Goal: Information Seeking & Learning: Learn about a topic

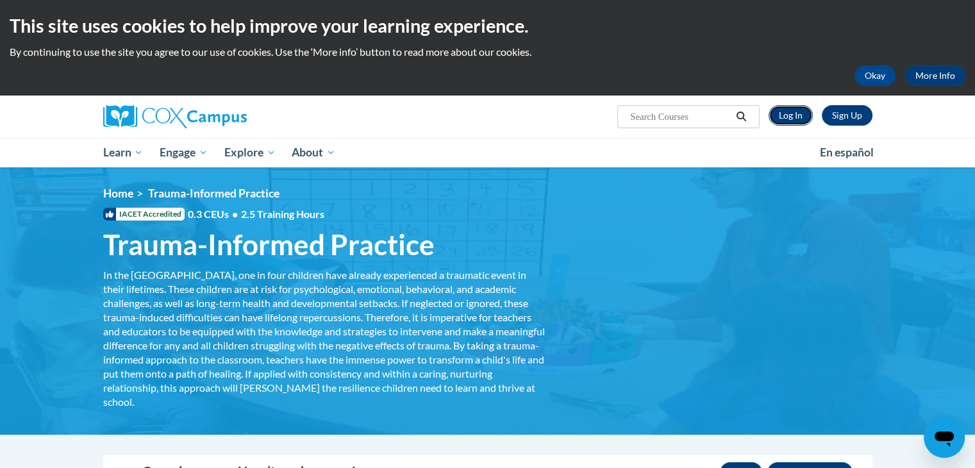
click at [788, 114] on link "Log In" at bounding box center [791, 115] width 44 height 21
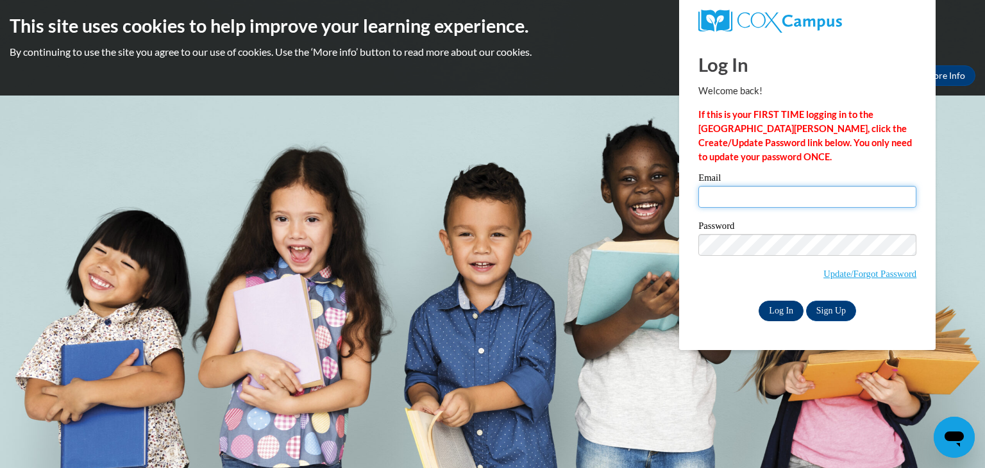
type input "erin.beelen@delmar.k12.de.us"
click at [780, 310] on input "Log In" at bounding box center [781, 311] width 45 height 21
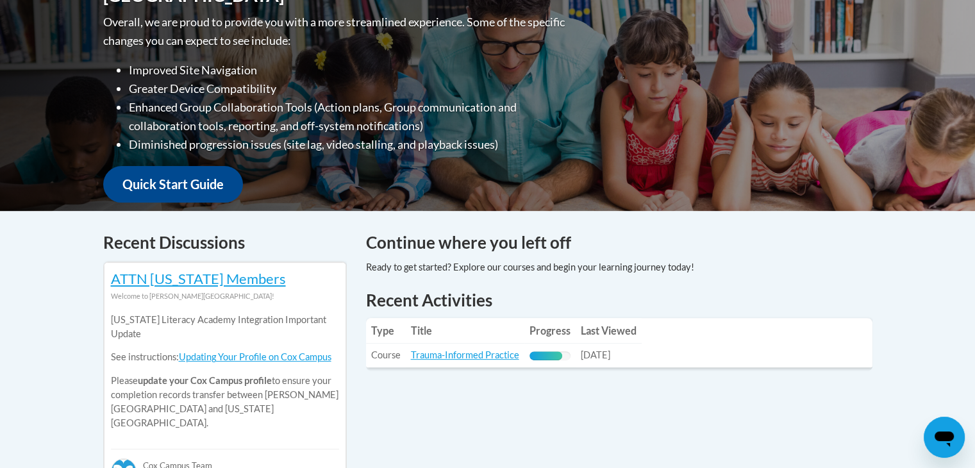
scroll to position [392, 0]
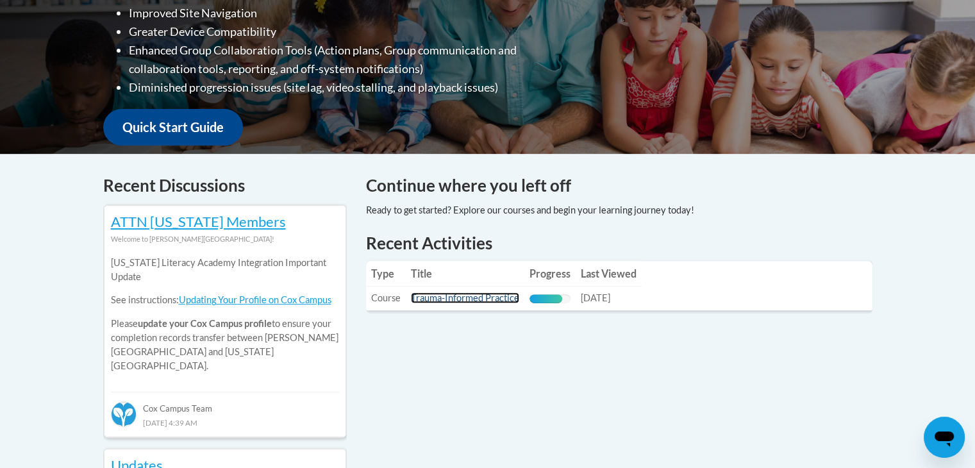
click at [491, 301] on link "Trauma-Informed Practice" at bounding box center [465, 297] width 108 height 11
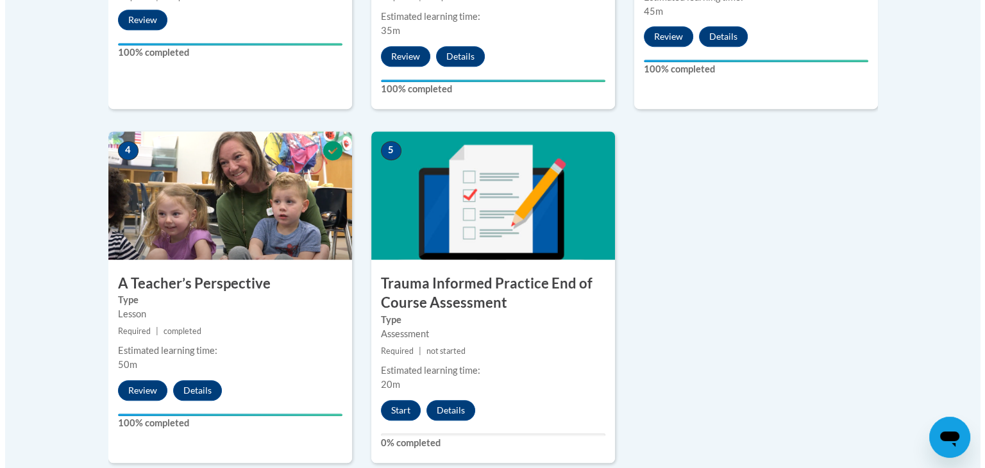
scroll to position [654, 0]
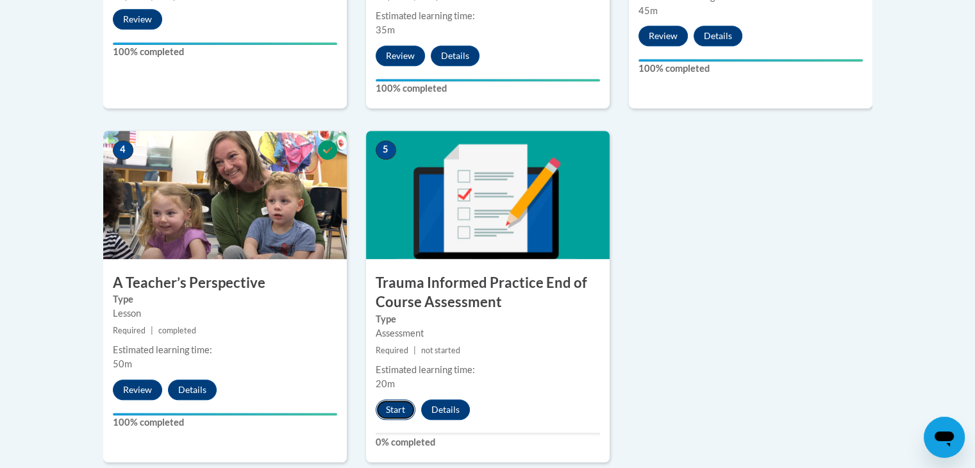
click at [385, 415] on button "Start" at bounding box center [396, 410] width 40 height 21
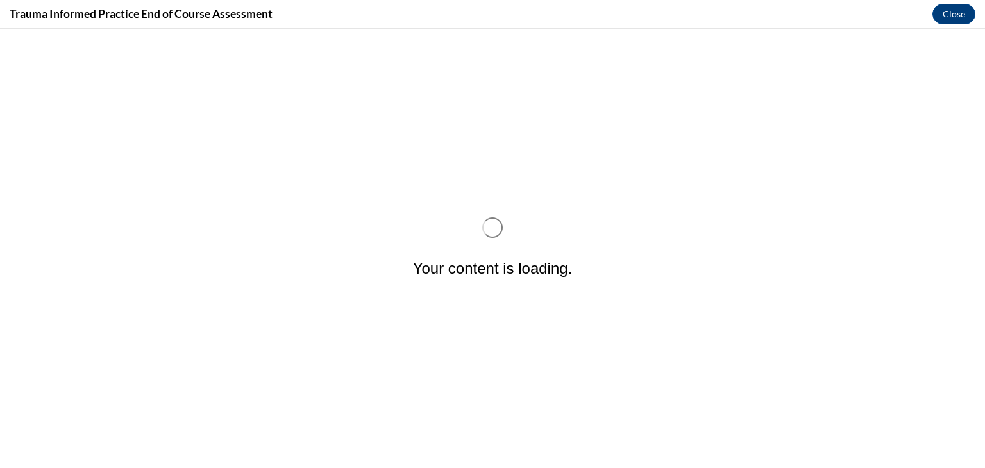
scroll to position [0, 0]
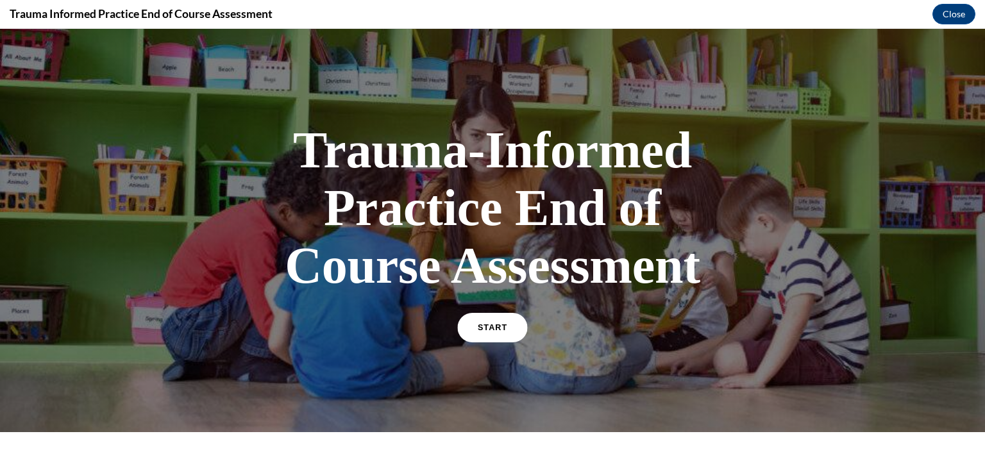
click at [476, 337] on link "START" at bounding box center [492, 327] width 70 height 29
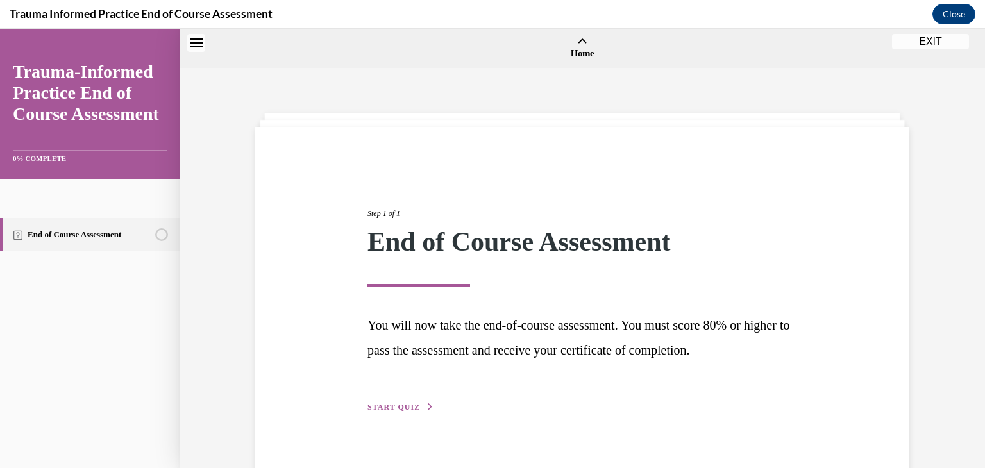
scroll to position [40, 0]
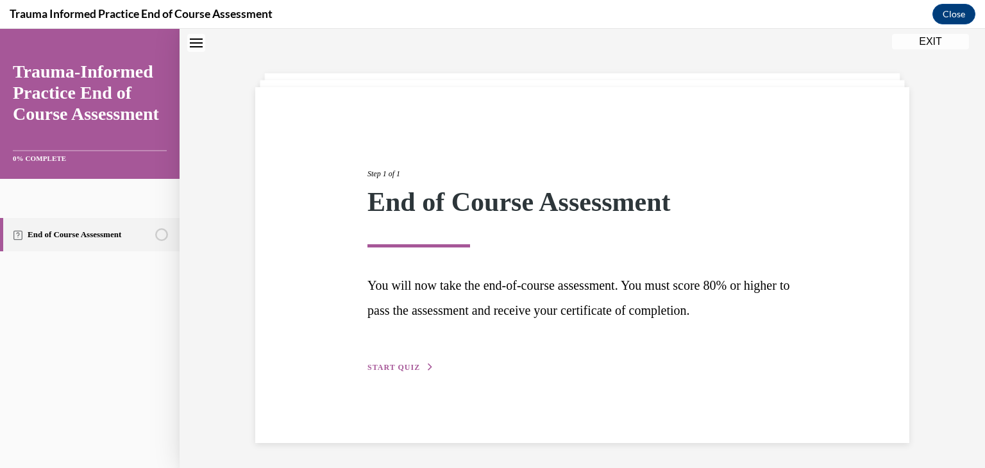
click at [390, 364] on span "START QUIZ" at bounding box center [393, 367] width 53 height 9
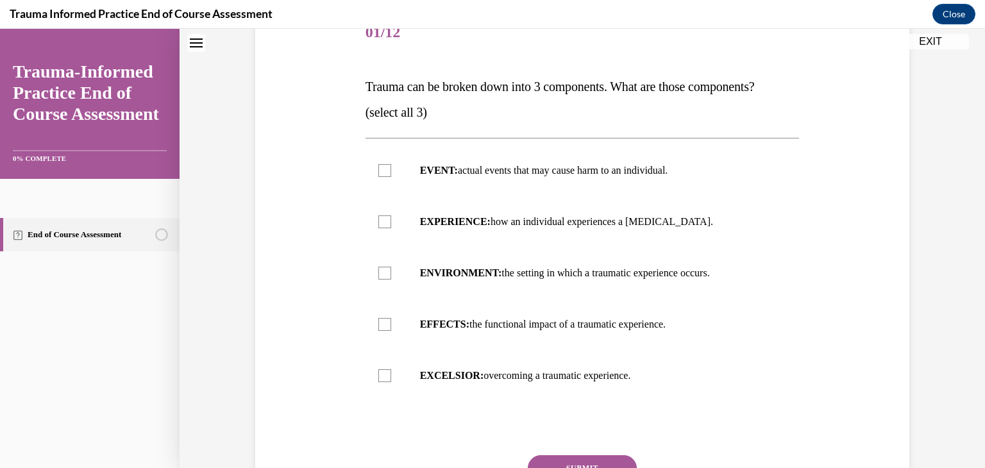
scroll to position [187, 0]
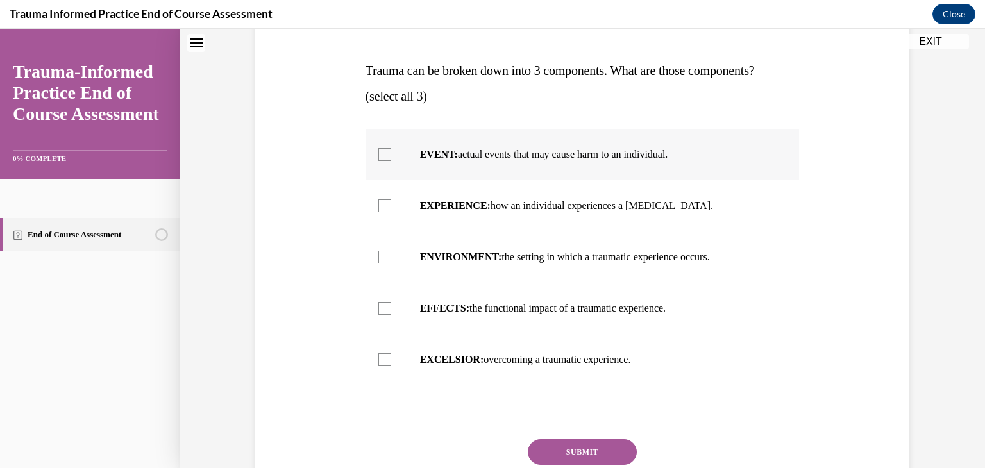
click at [382, 156] on div at bounding box center [384, 154] width 13 height 13
click at [382, 156] on input "EVENT: actual events that may cause harm to an individual." at bounding box center [384, 154] width 13 height 13
checkbox input "true"
click at [380, 201] on div at bounding box center [384, 205] width 13 height 13
click at [380, 201] on input "EXPERIENCE: how an individual experiences a stressor." at bounding box center [384, 205] width 13 height 13
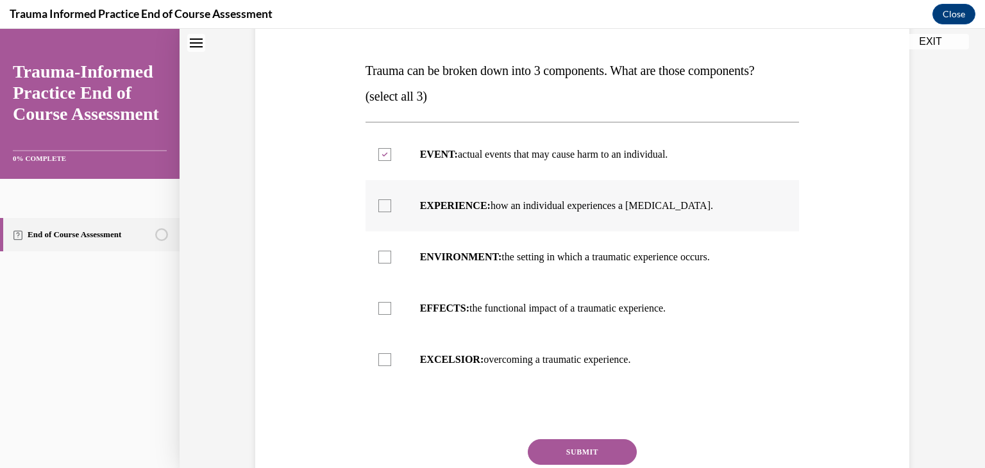
checkbox input "true"
click at [383, 303] on div at bounding box center [384, 308] width 13 height 13
click at [383, 303] on input "EFFECTS: the functional impact of a traumatic experience." at bounding box center [384, 308] width 13 height 13
checkbox input "true"
click at [381, 158] on div at bounding box center [384, 154] width 13 height 13
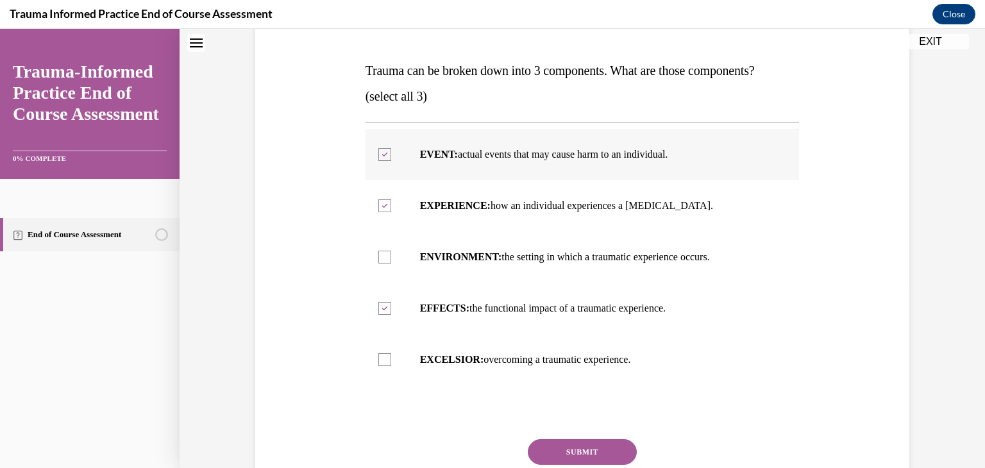
click at [381, 158] on input "EVENT: actual events that may cause harm to an individual." at bounding box center [384, 154] width 13 height 13
click at [378, 153] on div at bounding box center [384, 154] width 13 height 13
click at [378, 153] on input "EVENT: actual events that may cause harm to an individual." at bounding box center [384, 154] width 13 height 13
checkbox input "true"
click at [569, 446] on button "SUBMIT" at bounding box center [582, 452] width 109 height 26
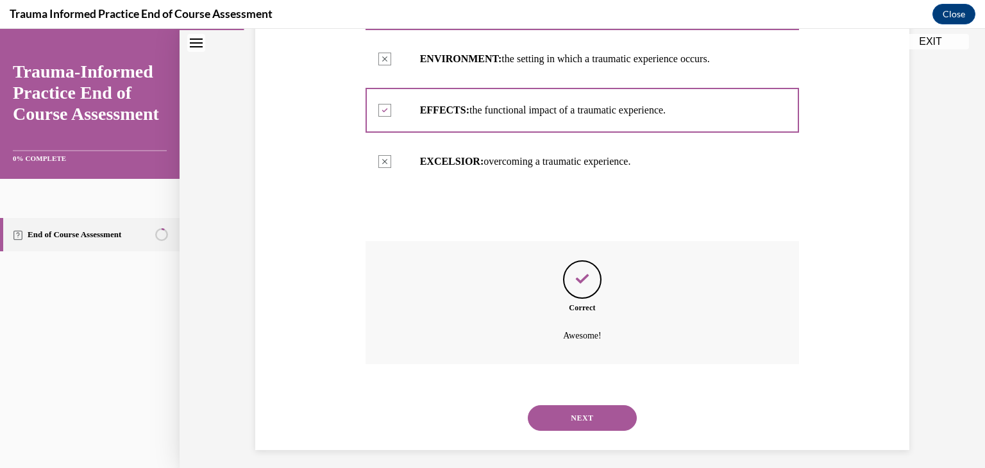
scroll to position [392, 0]
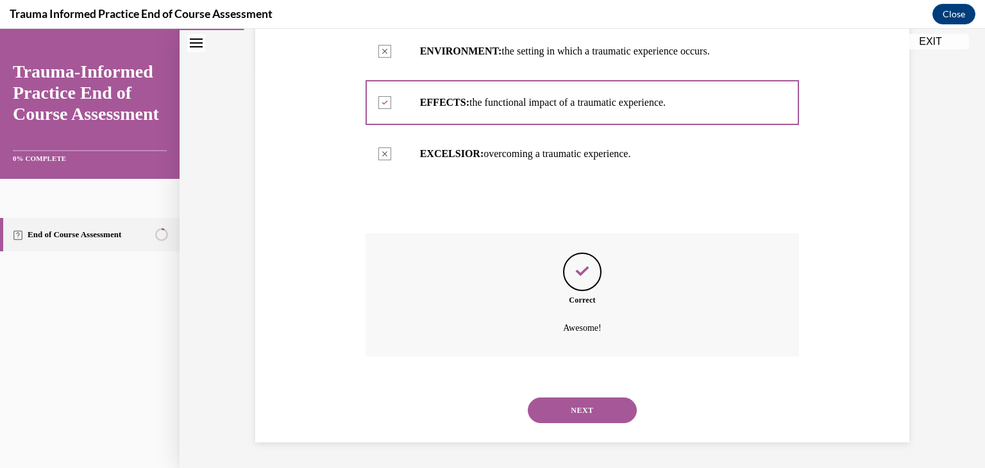
click at [582, 421] on button "NEXT" at bounding box center [582, 411] width 109 height 26
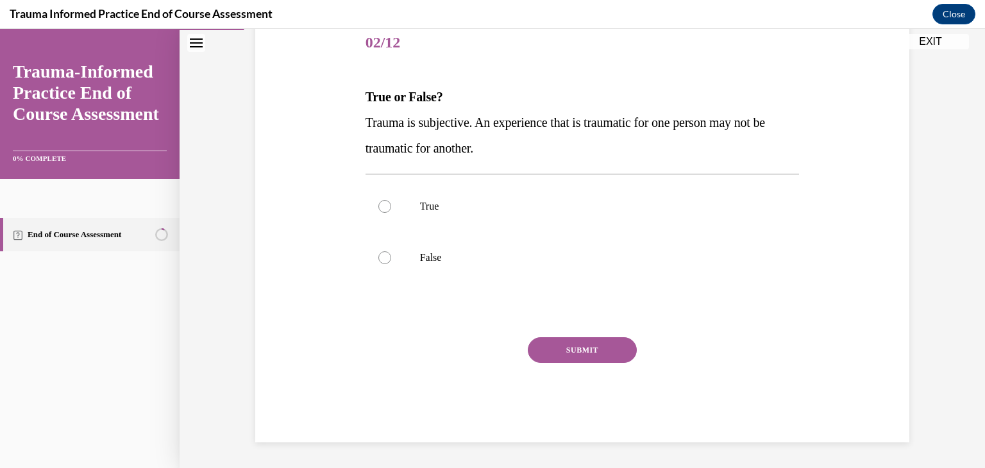
scroll to position [142, 0]
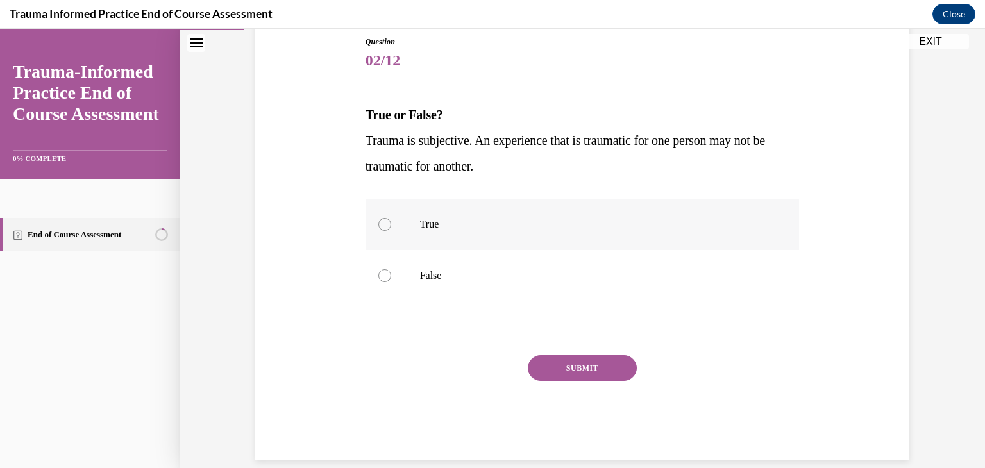
click at [431, 212] on label "True" at bounding box center [583, 224] width 434 height 51
click at [391, 218] on input "True" at bounding box center [384, 224] width 13 height 13
radio input "true"
click at [579, 364] on button "SUBMIT" at bounding box center [582, 368] width 109 height 26
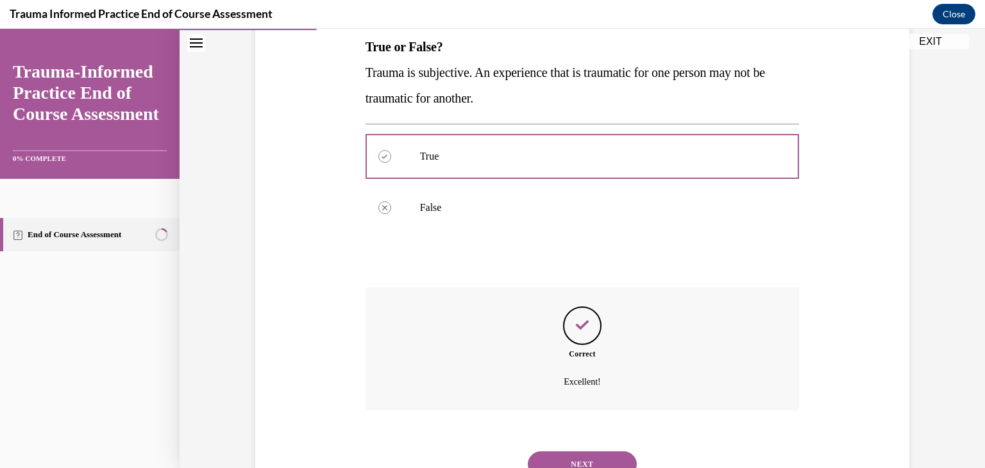
scroll to position [264, 0]
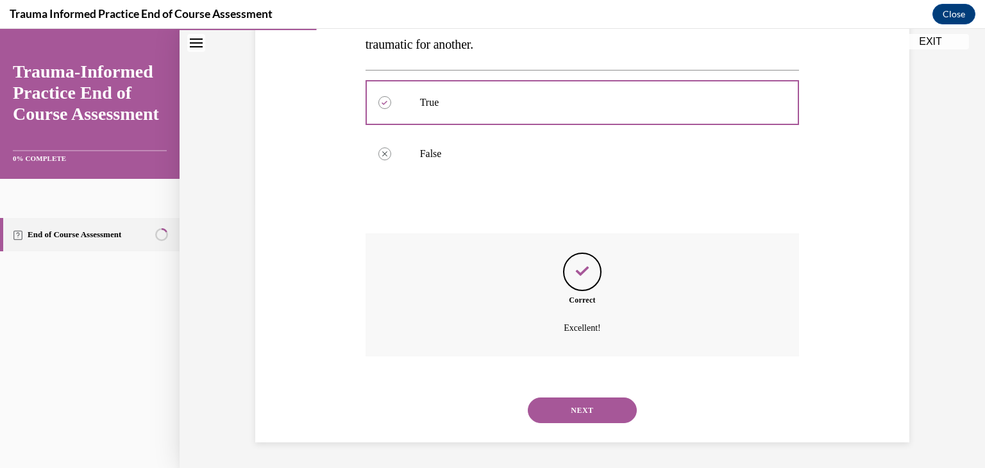
click at [582, 403] on button "NEXT" at bounding box center [582, 411] width 109 height 26
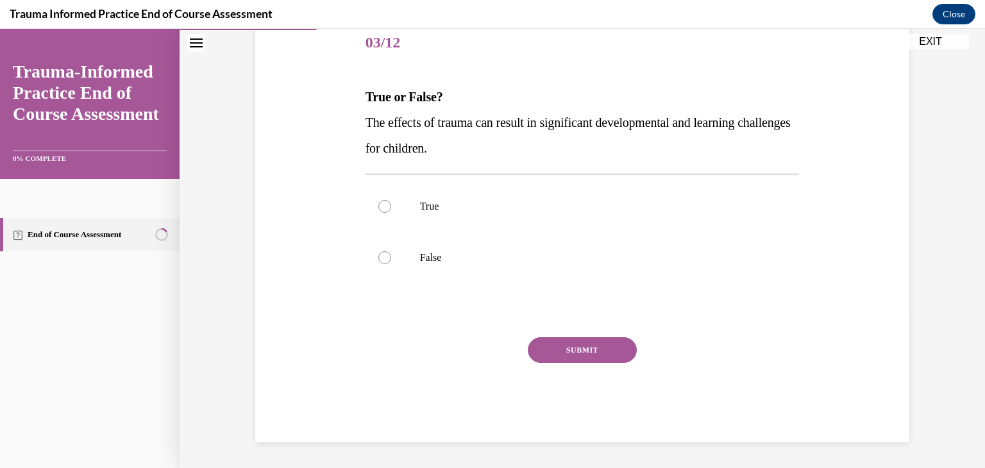
scroll to position [142, 0]
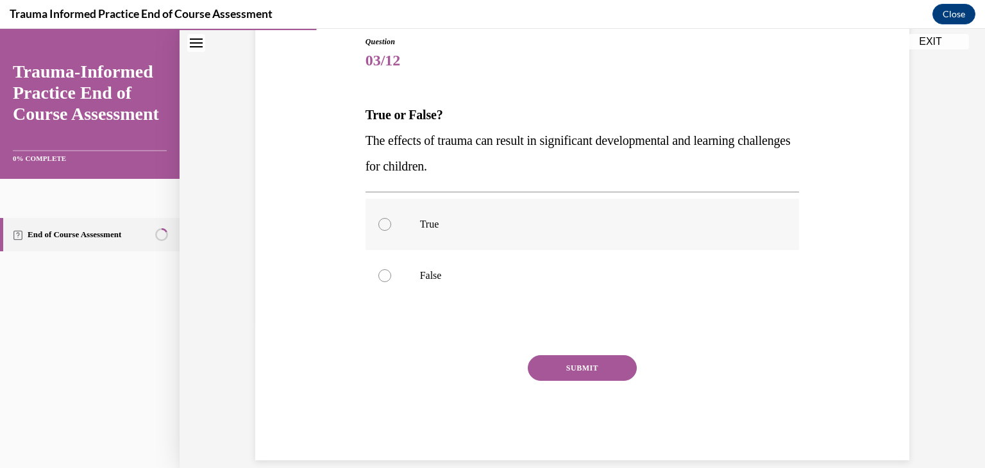
click at [451, 242] on label "True" at bounding box center [583, 224] width 434 height 51
click at [391, 231] on input "True" at bounding box center [384, 224] width 13 height 13
radio input "true"
click at [580, 370] on button "SUBMIT" at bounding box center [582, 368] width 109 height 26
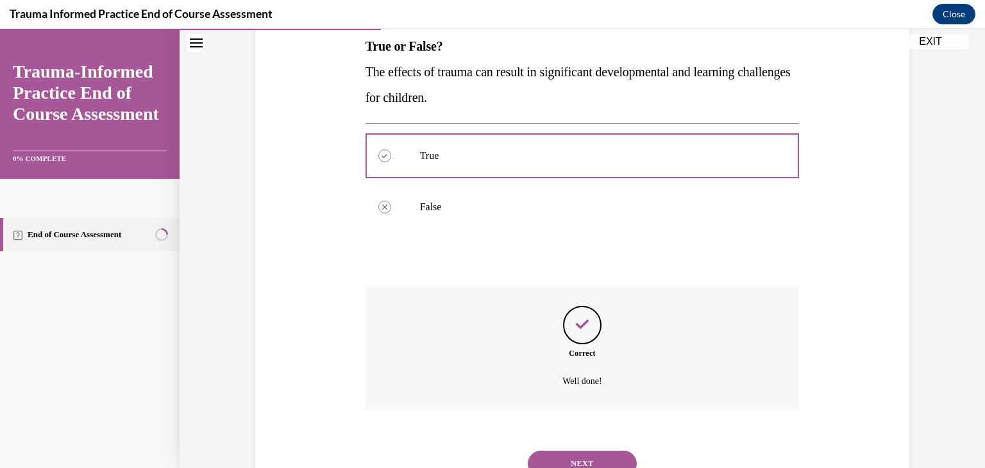
scroll to position [264, 0]
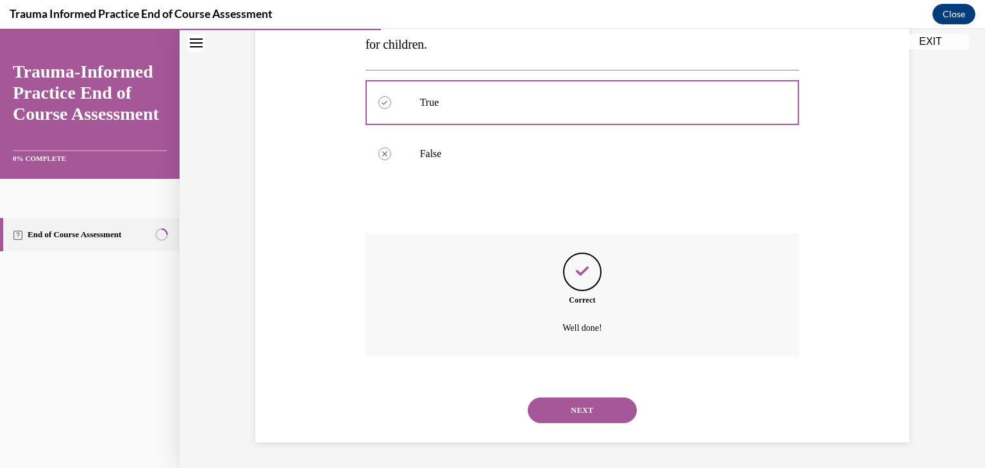
click at [566, 412] on button "NEXT" at bounding box center [582, 411] width 109 height 26
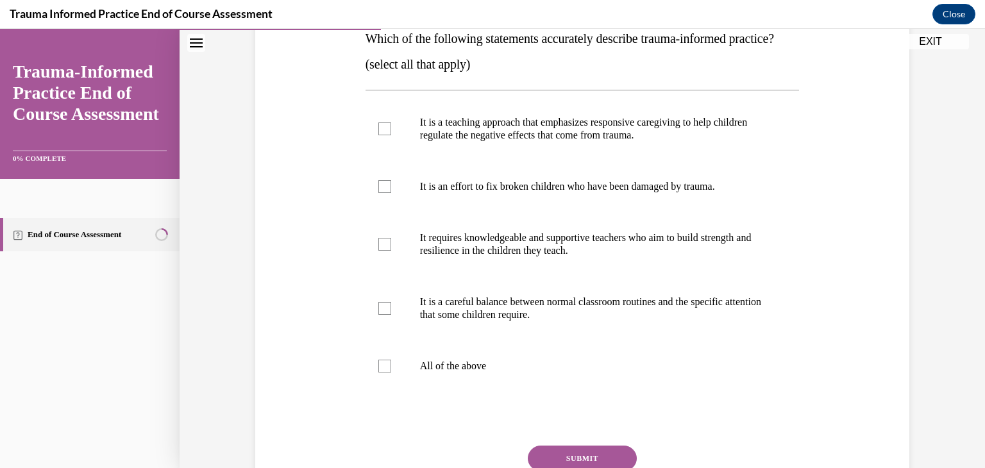
scroll to position [224, 0]
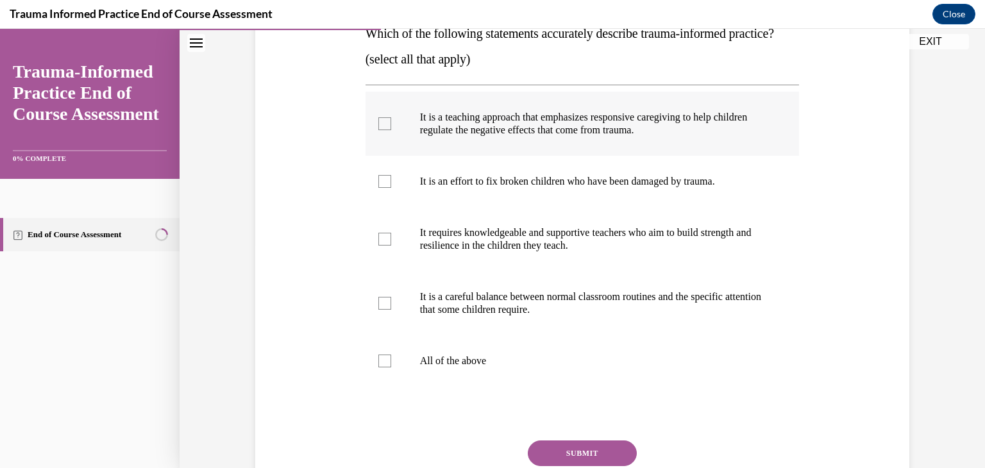
click at [573, 137] on p "It is a teaching approach that emphasizes responsive caregiving to help childre…" at bounding box center [594, 124] width 348 height 26
click at [391, 130] on input "It is a teaching approach that emphasizes responsive caregiving to help childre…" at bounding box center [384, 123] width 13 height 13
checkbox input "true"
click at [562, 252] on p "It requires knowledgeable and supportive teachers who aim to build strength and…" at bounding box center [594, 239] width 348 height 26
click at [391, 246] on input "It requires knowledgeable and supportive teachers who aim to build strength and…" at bounding box center [384, 239] width 13 height 13
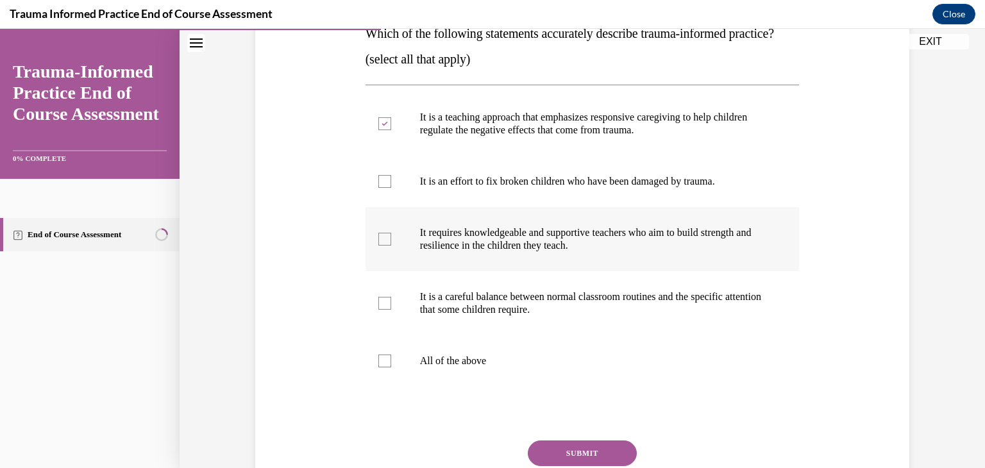
checkbox input "true"
click at [559, 335] on label "It is a careful balance between normal classroom routines and the specific atte…" at bounding box center [583, 303] width 434 height 64
click at [391, 310] on input "It is a careful balance between normal classroom routines and the specific atte…" at bounding box center [384, 303] width 13 height 13
checkbox input "true"
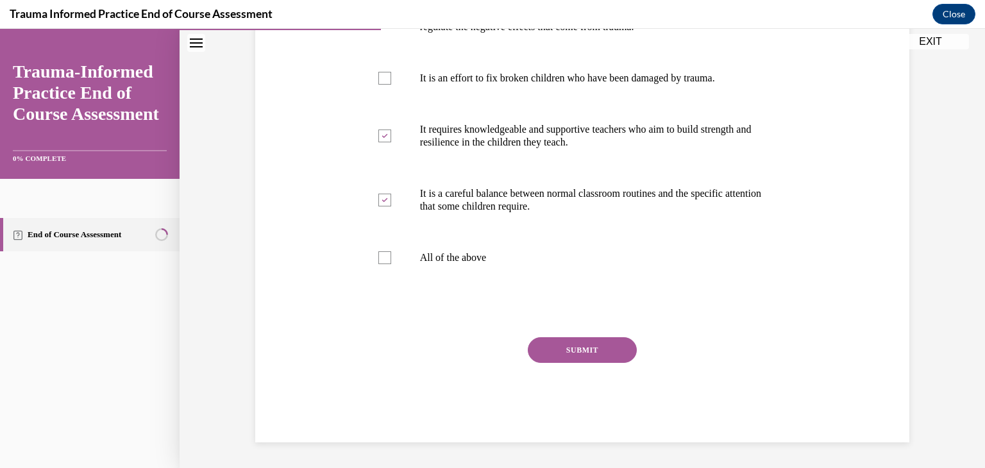
click at [565, 363] on button "SUBMIT" at bounding box center [582, 350] width 109 height 26
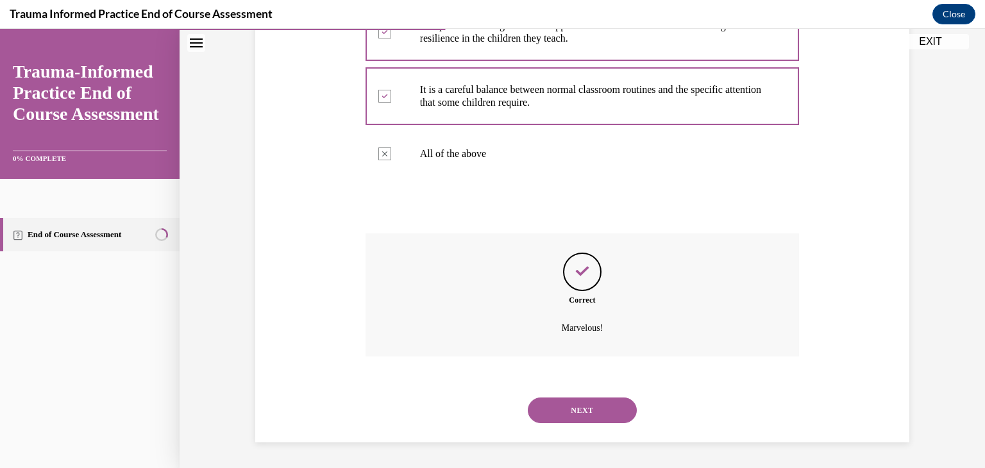
scroll to position [457, 0]
click at [575, 404] on button "NEXT" at bounding box center [582, 411] width 109 height 26
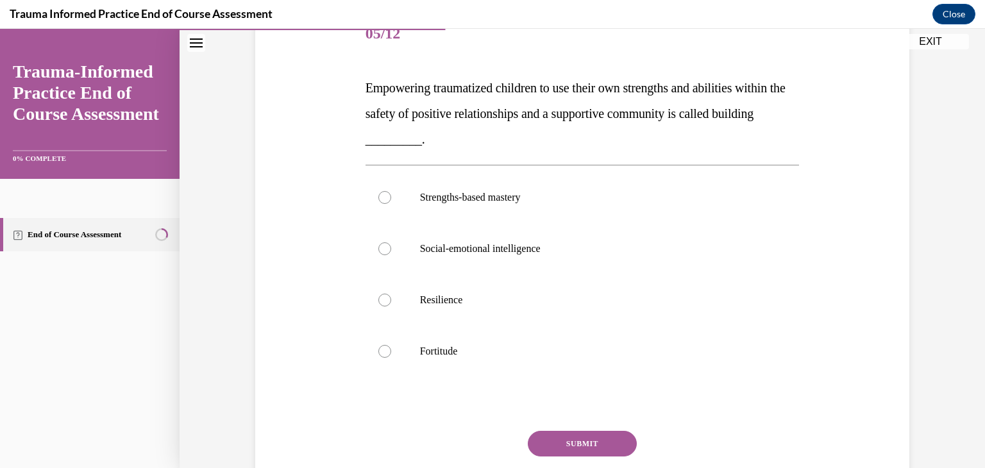
scroll to position [184, 0]
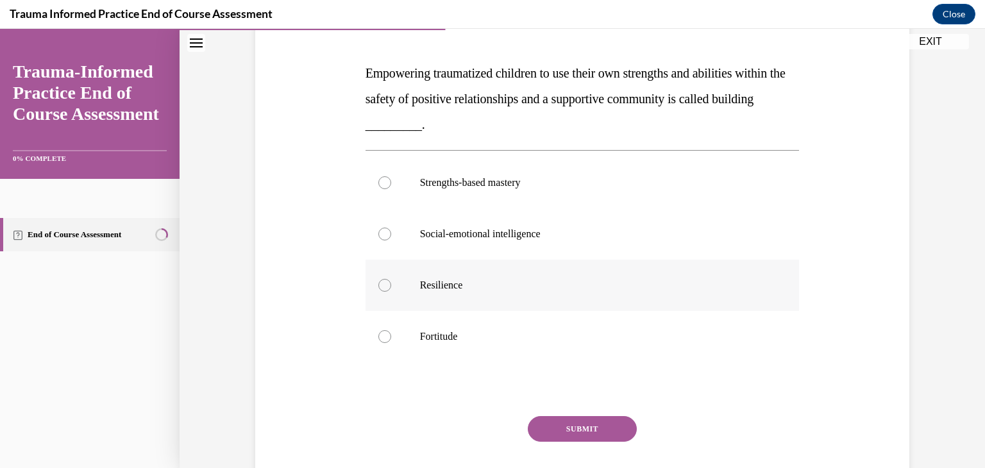
click at [600, 291] on p "Resilience" at bounding box center [594, 285] width 348 height 13
click at [391, 291] on input "Resilience" at bounding box center [384, 285] width 13 height 13
radio input "true"
click at [578, 428] on button "SUBMIT" at bounding box center [582, 429] width 109 height 26
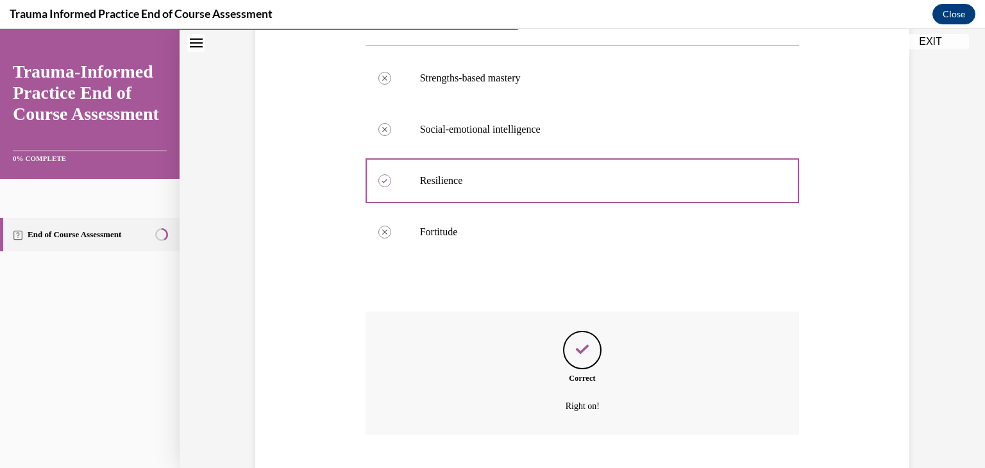
scroll to position [367, 0]
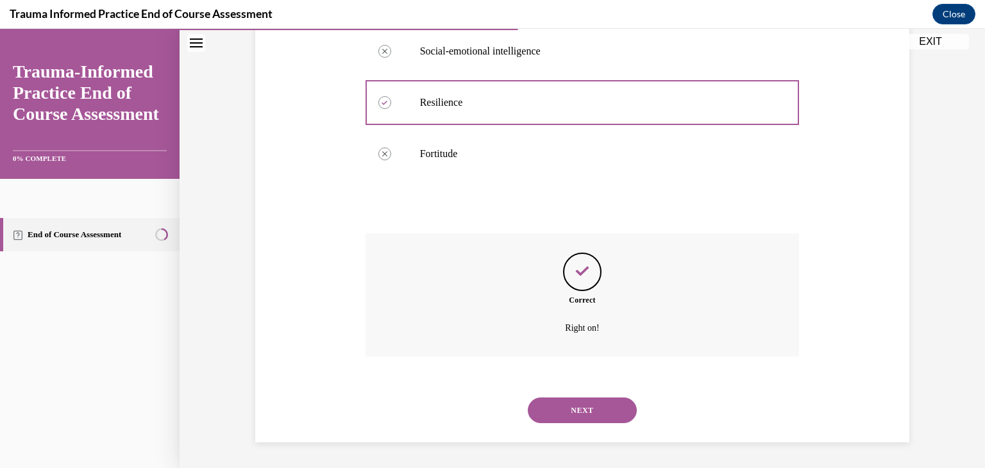
click at [577, 408] on button "NEXT" at bounding box center [582, 411] width 109 height 26
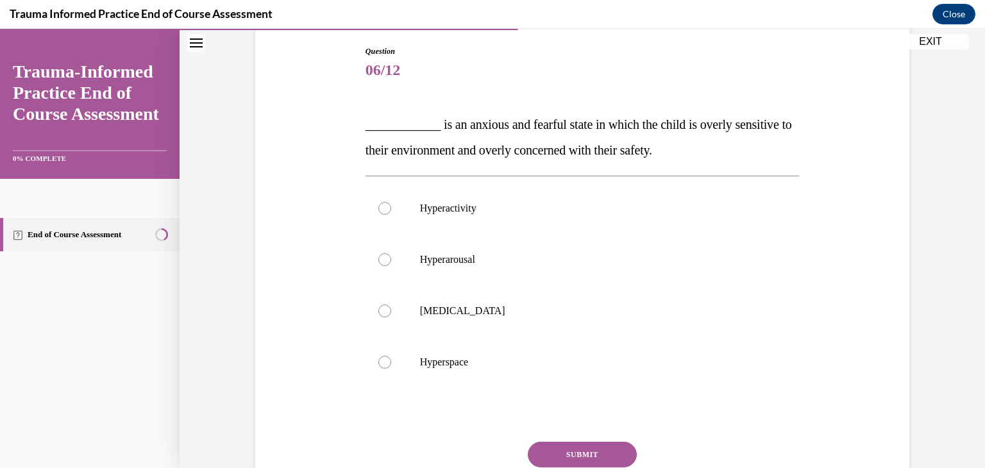
scroll to position [133, 0]
click at [521, 272] on label "Hyperarousal" at bounding box center [583, 258] width 434 height 51
click at [391, 265] on input "Hyperarousal" at bounding box center [384, 259] width 13 height 13
radio input "true"
click at [552, 457] on button "SUBMIT" at bounding box center [582, 454] width 109 height 26
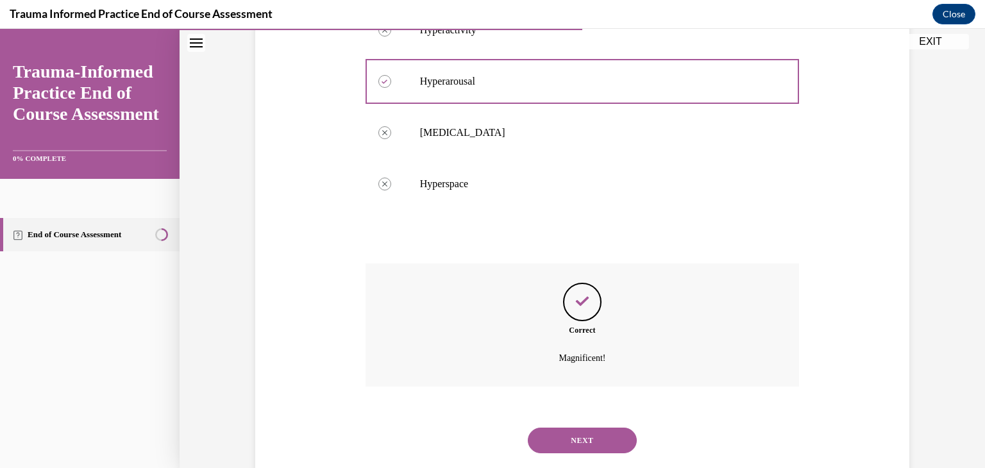
scroll to position [341, 0]
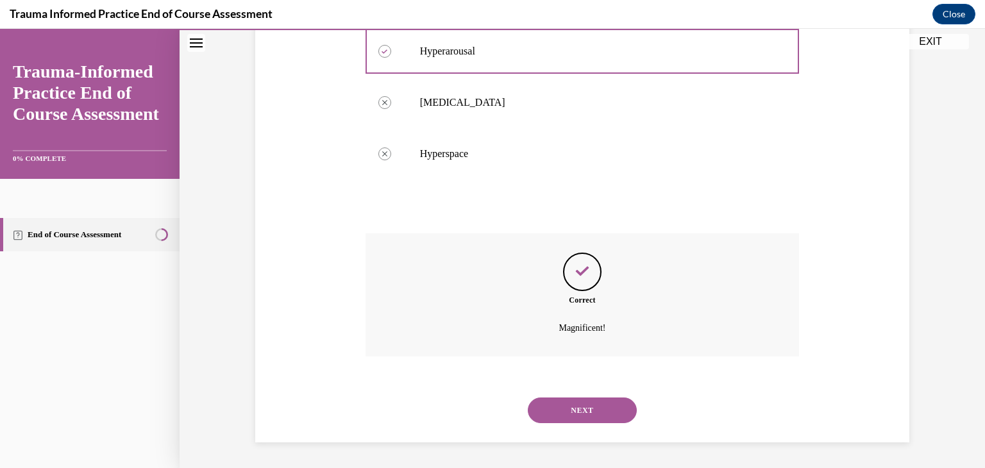
click at [566, 405] on button "NEXT" at bounding box center [582, 411] width 109 height 26
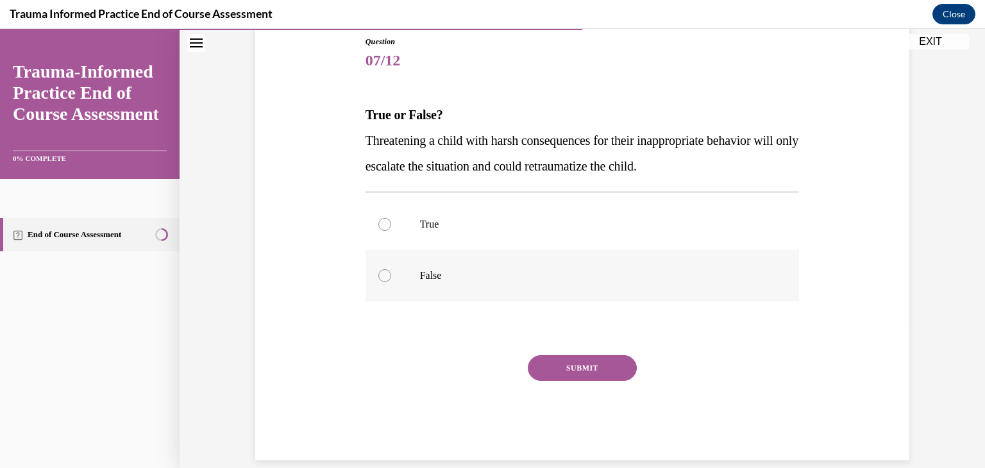
click at [483, 272] on p "False" at bounding box center [594, 275] width 348 height 13
click at [391, 272] on input "False" at bounding box center [384, 275] width 13 height 13
radio input "true"
click at [480, 246] on label "True" at bounding box center [583, 224] width 434 height 51
click at [391, 231] on input "True" at bounding box center [384, 224] width 13 height 13
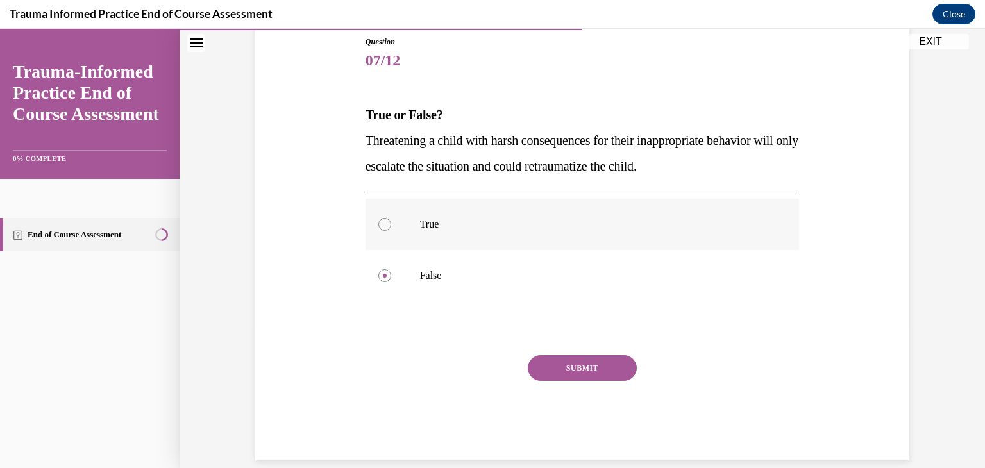
radio input "true"
click at [559, 371] on button "SUBMIT" at bounding box center [582, 368] width 109 height 26
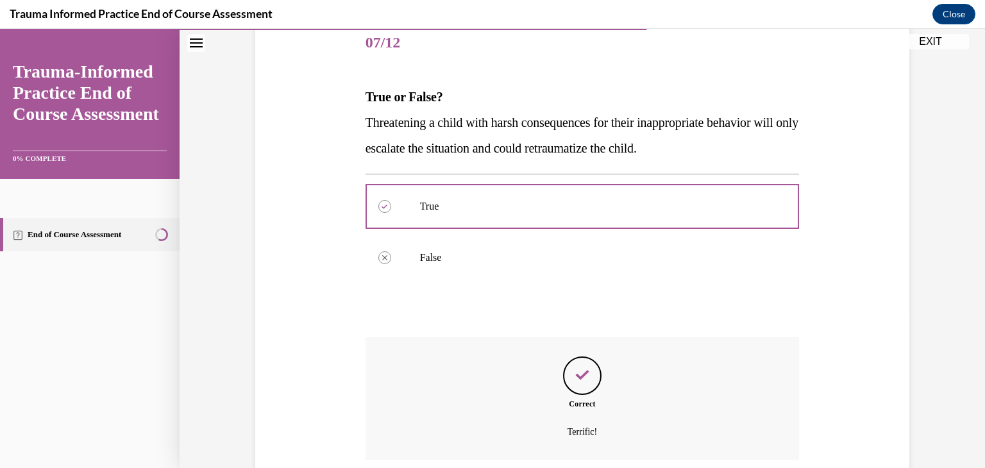
scroll to position [264, 0]
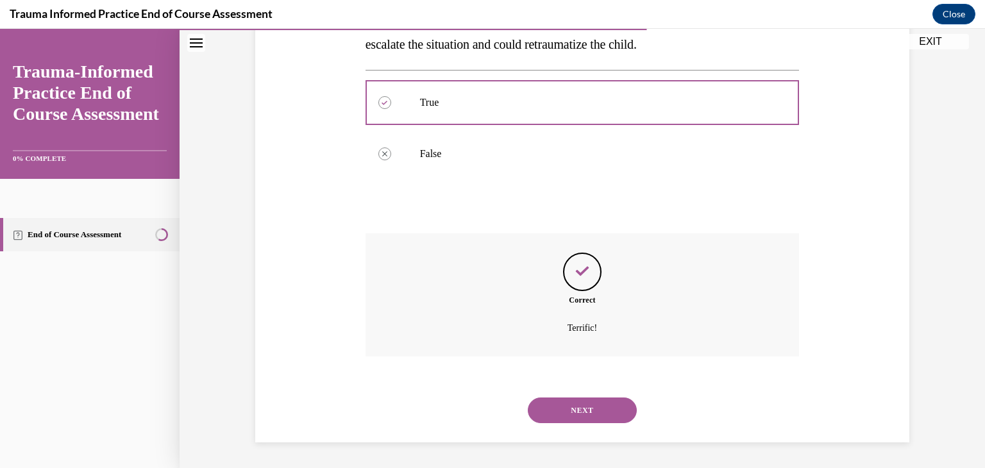
click at [567, 416] on button "NEXT" at bounding box center [582, 411] width 109 height 26
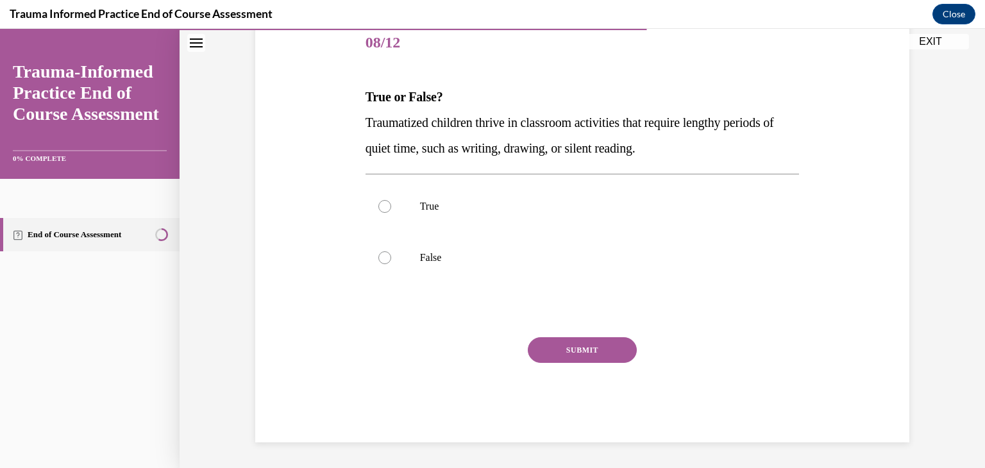
scroll to position [142, 0]
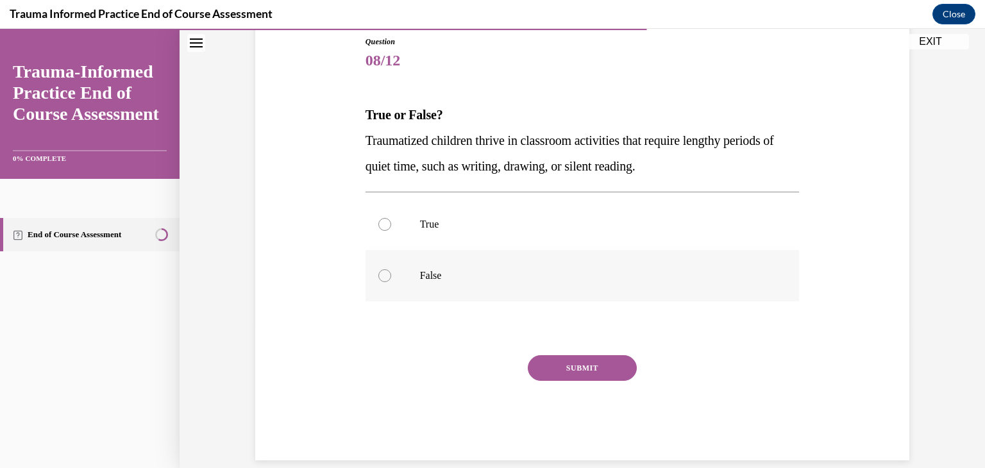
click at [482, 282] on label "False" at bounding box center [583, 275] width 434 height 51
click at [391, 282] on input "False" at bounding box center [384, 275] width 13 height 13
radio input "true"
click at [587, 362] on button "SUBMIT" at bounding box center [582, 368] width 109 height 26
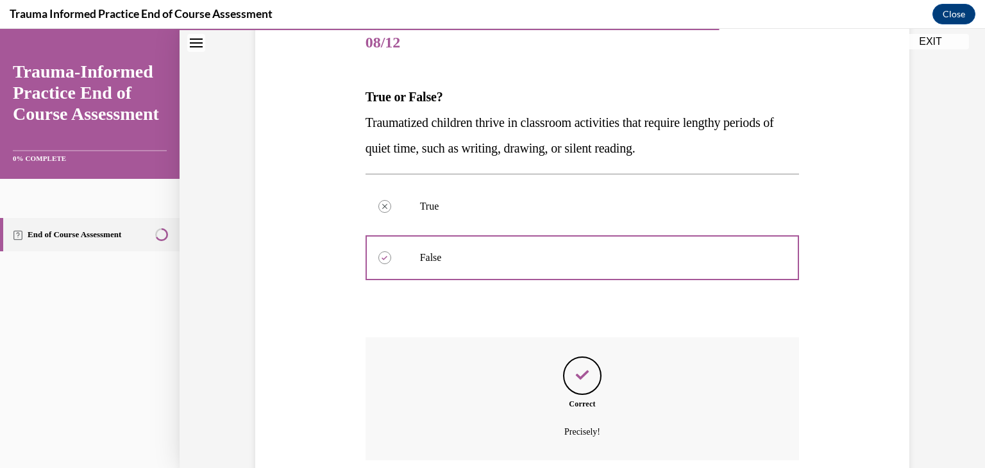
scroll to position [264, 0]
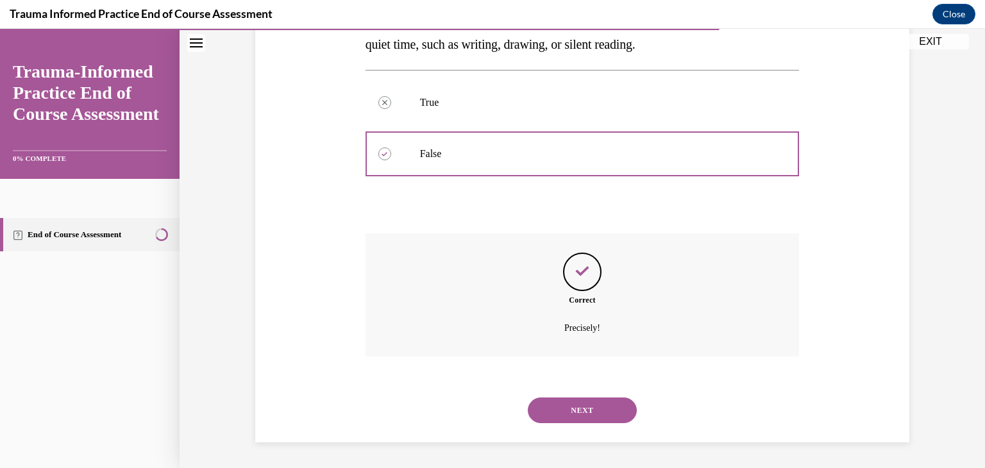
click at [577, 408] on button "NEXT" at bounding box center [582, 411] width 109 height 26
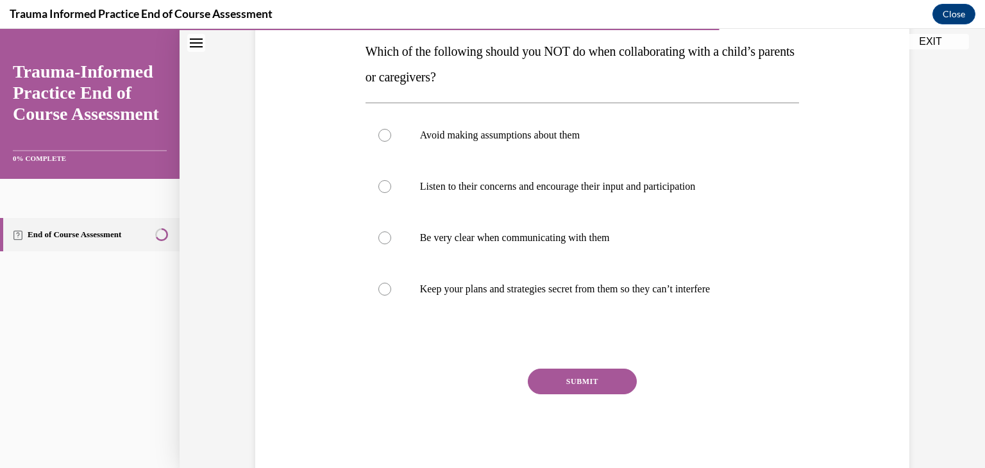
scroll to position [208, 0]
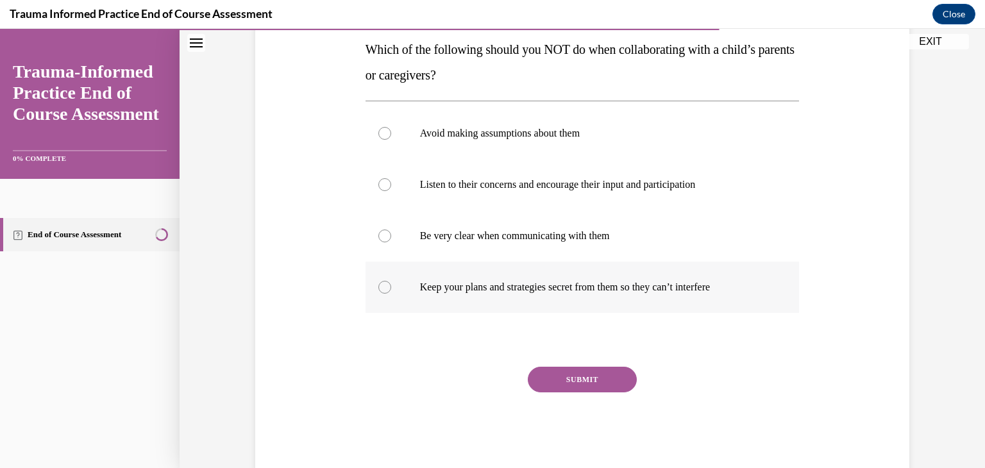
click at [515, 292] on p "Keep your plans and strategies secret from them so they can’t interfere" at bounding box center [594, 287] width 348 height 13
click at [391, 292] on input "Keep your plans and strategies secret from them so they can’t interfere" at bounding box center [384, 287] width 13 height 13
radio input "true"
click at [550, 367] on button "SUBMIT" at bounding box center [582, 380] width 109 height 26
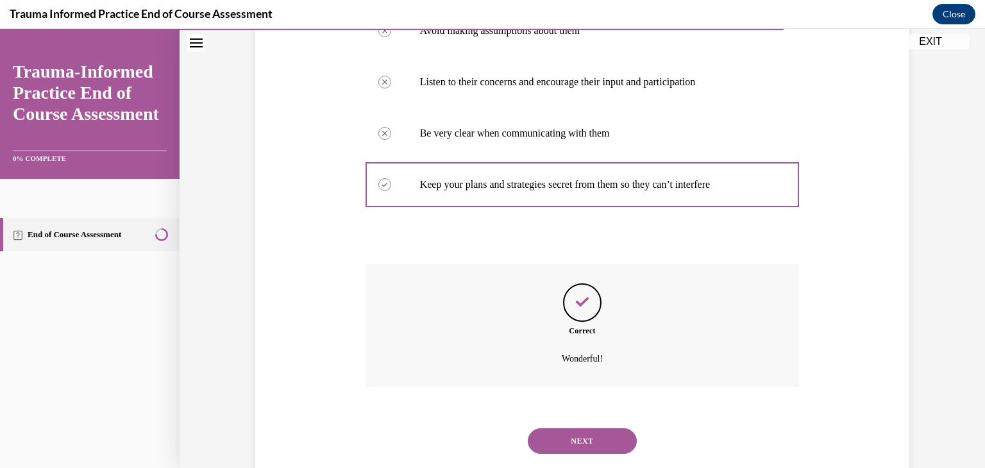
scroll to position [341, 0]
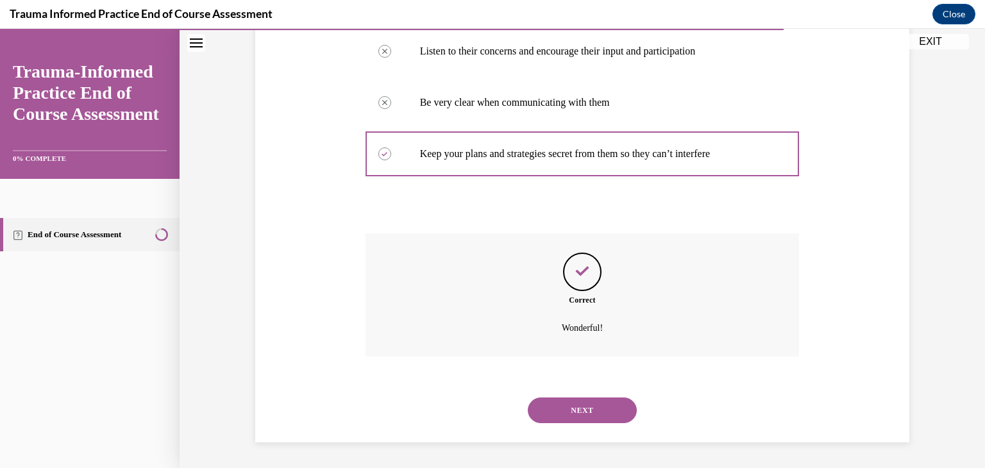
click at [568, 414] on button "NEXT" at bounding box center [582, 411] width 109 height 26
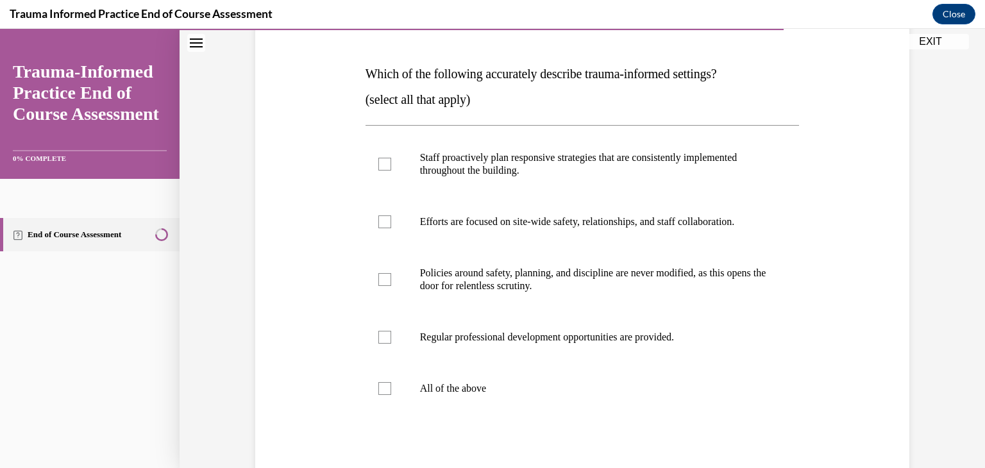
scroll to position [184, 0]
click at [564, 164] on p "Staff proactively plan responsive strategies that are consistently implemented …" at bounding box center [594, 164] width 348 height 26
click at [391, 164] on input "Staff proactively plan responsive strategies that are consistently implemented …" at bounding box center [384, 163] width 13 height 13
checkbox input "true"
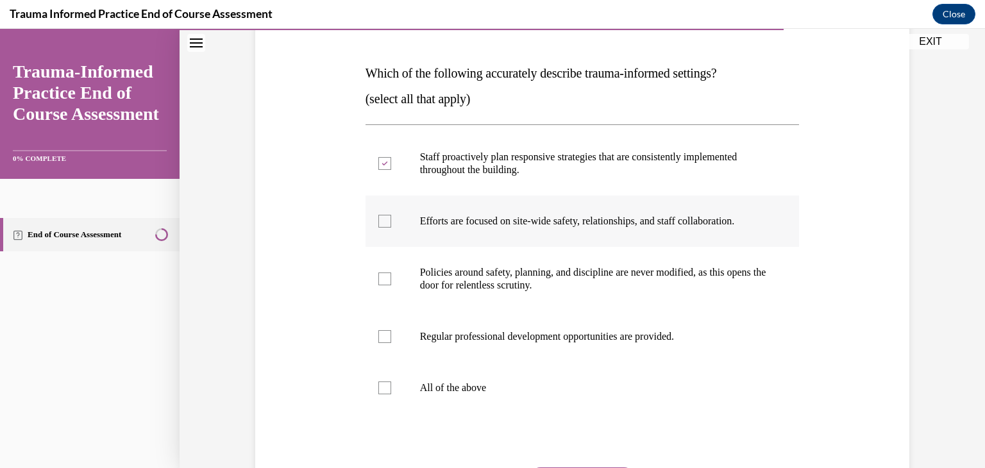
click at [560, 227] on label "Efforts are focused on site-wide safety, relationships, and staff collaboration." at bounding box center [583, 221] width 434 height 51
click at [391, 227] on input "Efforts are focused on site-wide safety, relationships, and staff collaboration." at bounding box center [384, 221] width 13 height 13
checkbox input "true"
click at [549, 333] on p "Regular professional development opportunities are provided." at bounding box center [594, 336] width 348 height 13
click at [391, 333] on input "Regular professional development opportunities are provided." at bounding box center [384, 336] width 13 height 13
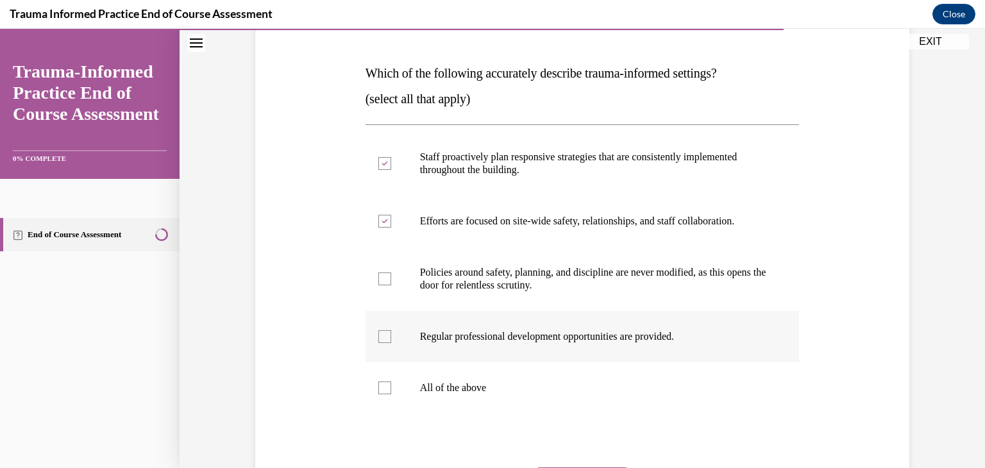
checkbox input "true"
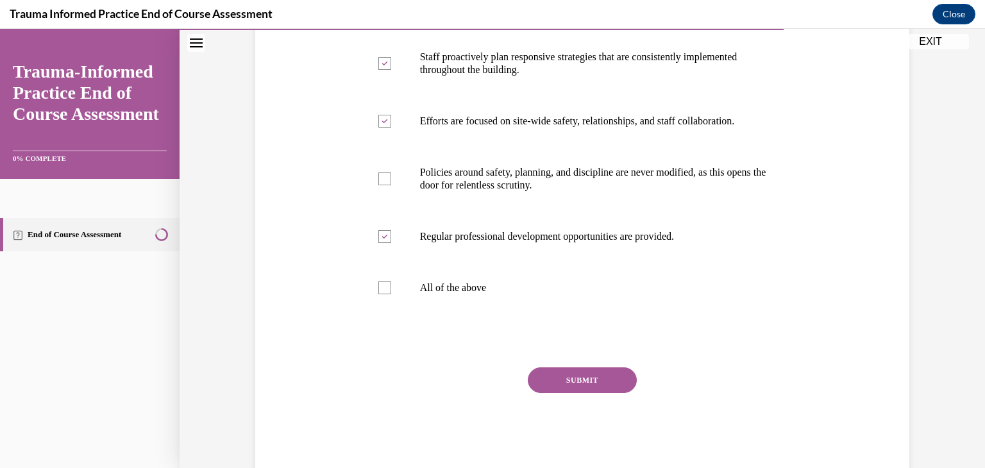
click at [562, 373] on button "SUBMIT" at bounding box center [582, 380] width 109 height 26
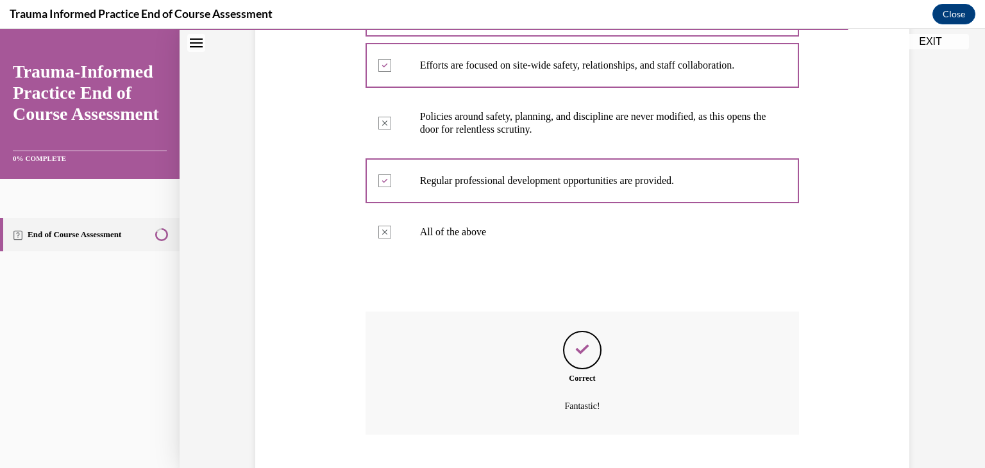
scroll to position [418, 0]
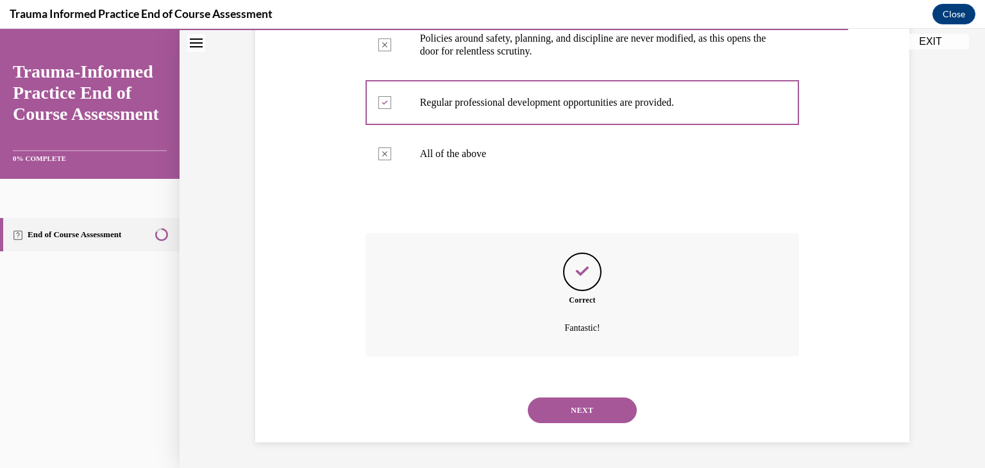
click at [560, 414] on button "NEXT" at bounding box center [582, 411] width 109 height 26
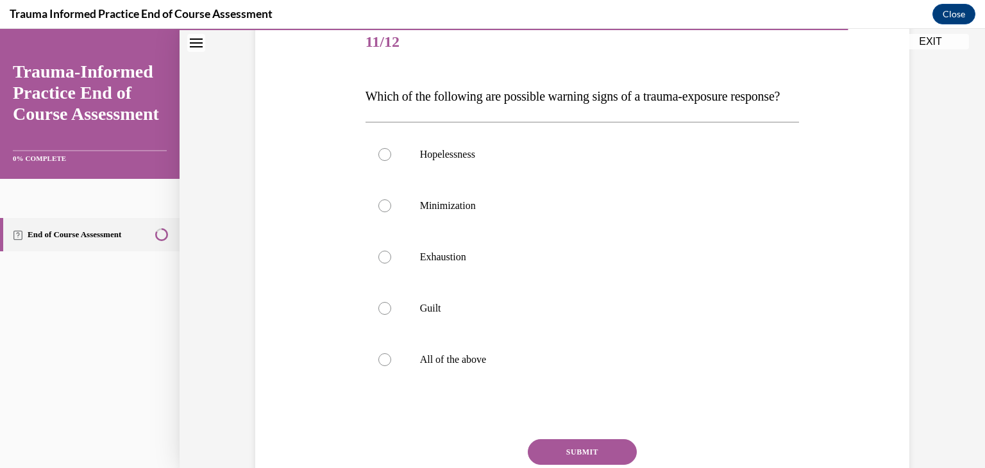
scroll to position [177, 0]
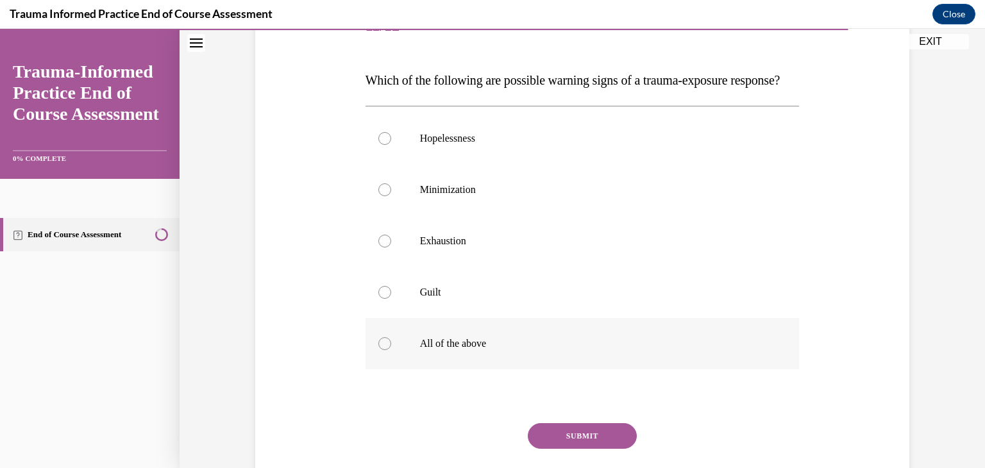
click at [481, 369] on label "All of the above" at bounding box center [583, 343] width 434 height 51
click at [391, 350] on input "All of the above" at bounding box center [384, 343] width 13 height 13
radio input "true"
click at [583, 449] on button "SUBMIT" at bounding box center [582, 436] width 109 height 26
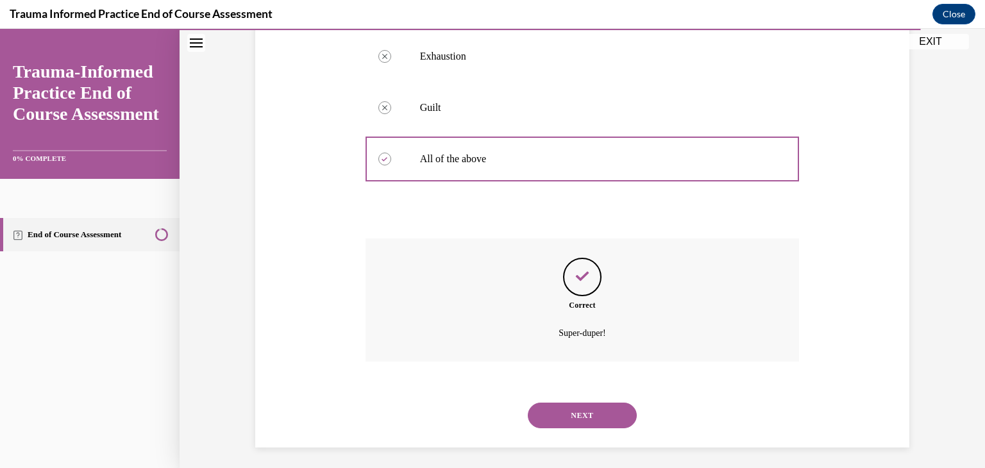
scroll to position [392, 0]
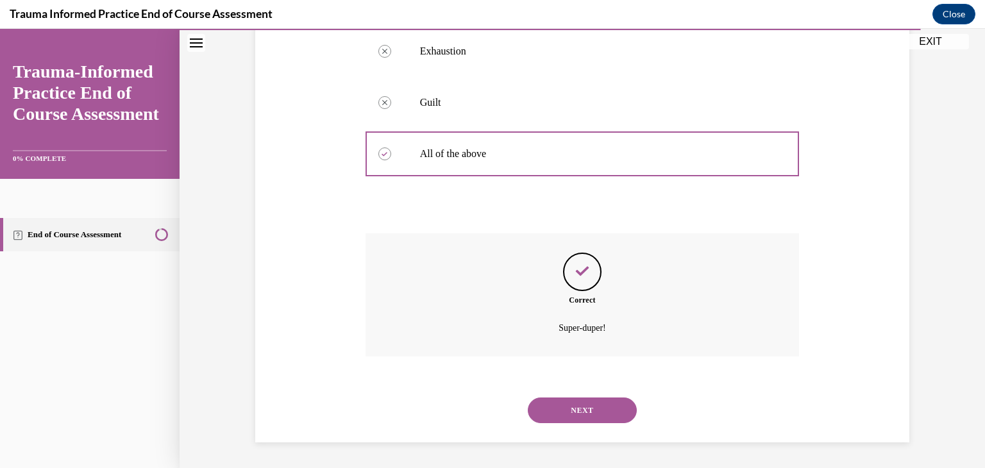
click at [587, 403] on button "NEXT" at bounding box center [582, 411] width 109 height 26
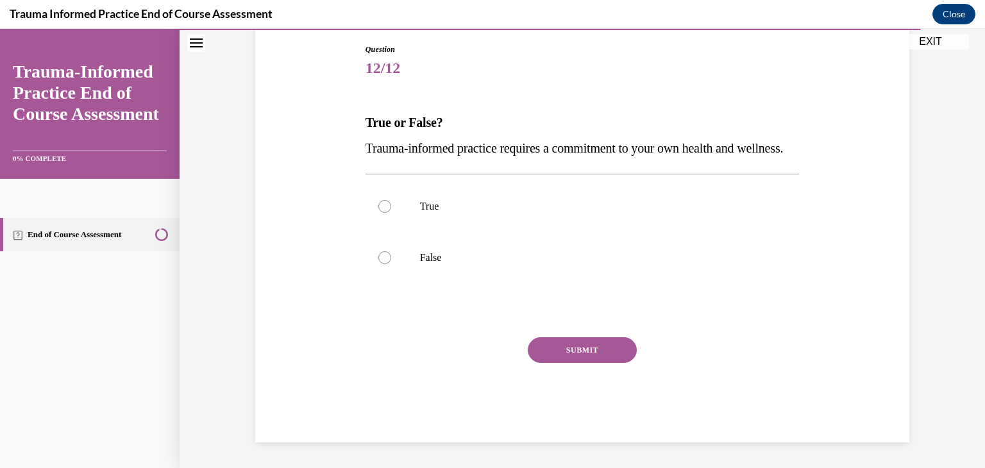
scroll to position [142, 0]
click at [446, 213] on p "True" at bounding box center [594, 206] width 348 height 13
click at [391, 213] on input "True" at bounding box center [384, 206] width 13 height 13
radio input "true"
click at [549, 363] on button "SUBMIT" at bounding box center [582, 350] width 109 height 26
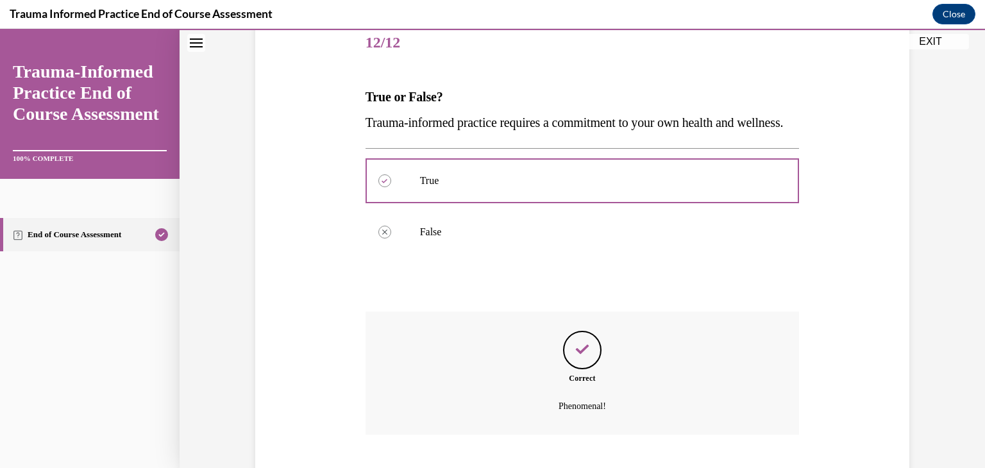
scroll to position [264, 0]
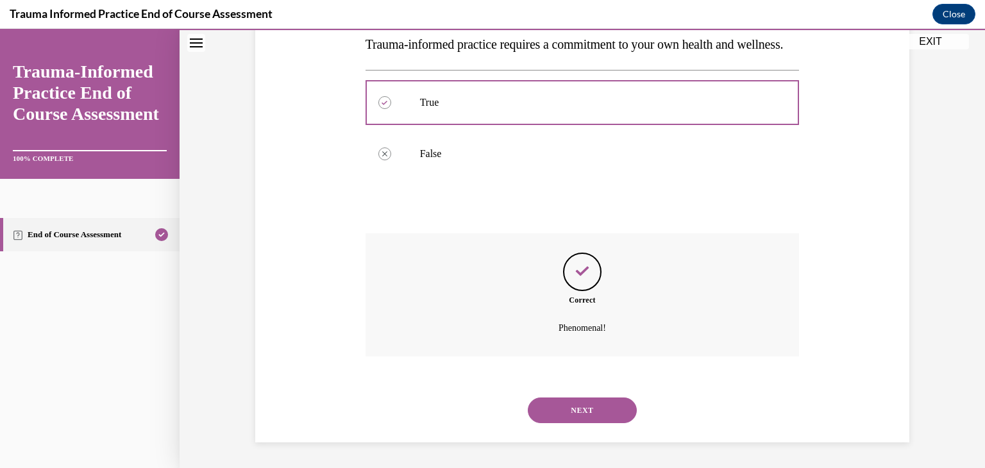
click at [555, 402] on button "NEXT" at bounding box center [582, 411] width 109 height 26
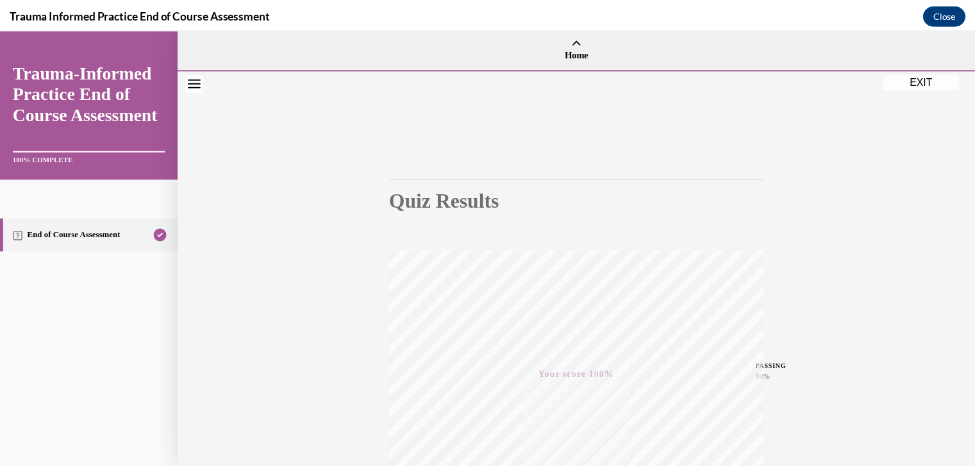
scroll to position [218, 0]
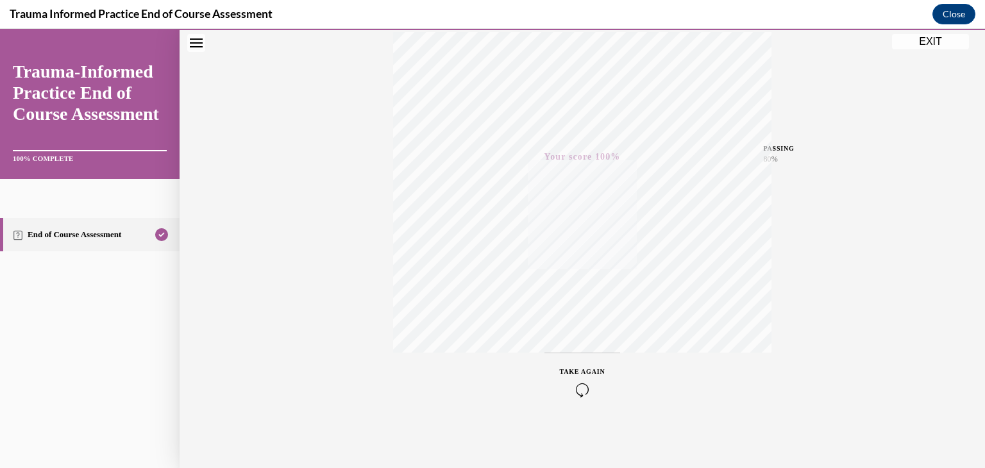
click at [925, 42] on button "EXIT" at bounding box center [930, 41] width 77 height 15
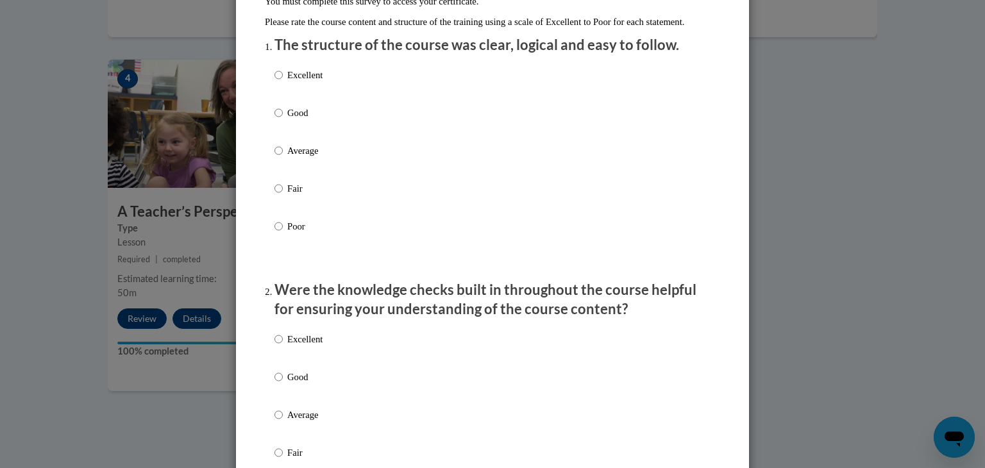
scroll to position [144, 0]
click at [309, 82] on p "Excellent" at bounding box center [304, 75] width 35 height 14
click at [283, 82] on input "Excellent" at bounding box center [278, 75] width 8 height 14
radio input "true"
click at [315, 346] on p "Excellent" at bounding box center [304, 339] width 35 height 14
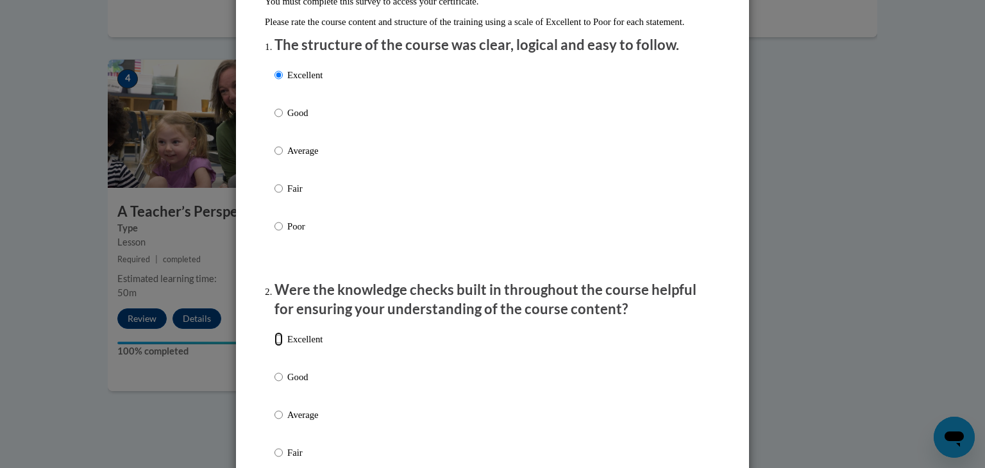
click at [283, 346] on input "Excellent" at bounding box center [278, 339] width 8 height 14
radio input "true"
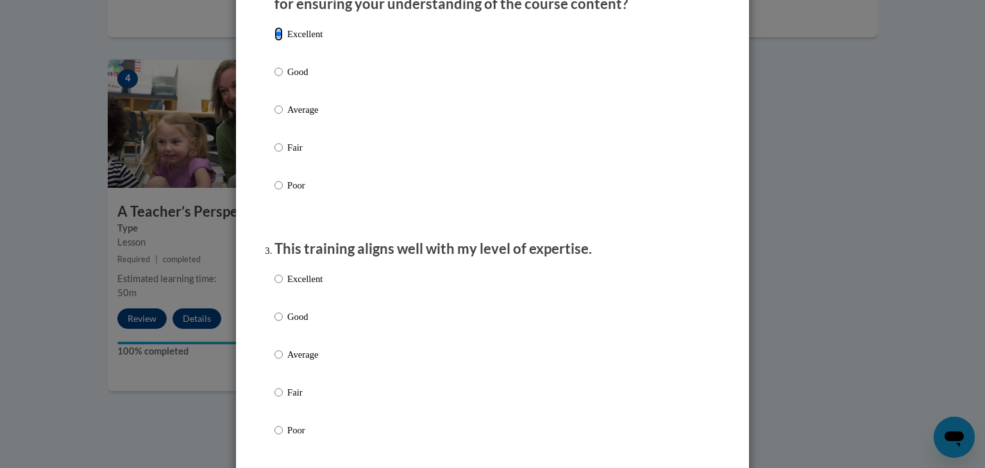
scroll to position [451, 0]
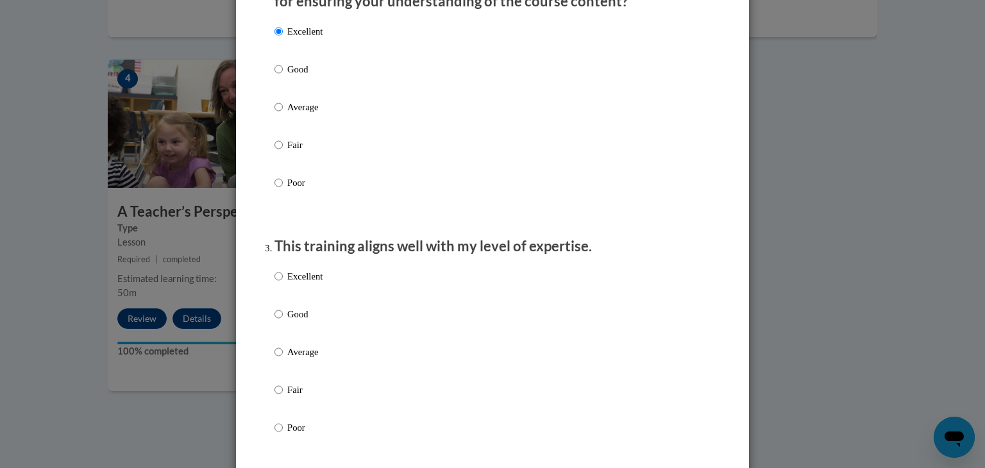
click at [296, 283] on p "Excellent" at bounding box center [304, 276] width 35 height 14
click at [283, 283] on input "Excellent" at bounding box center [278, 276] width 8 height 14
radio input "true"
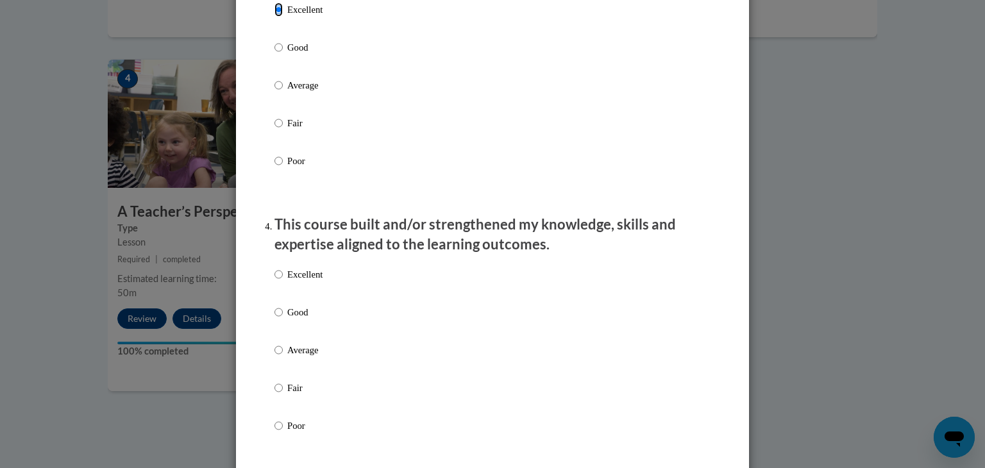
scroll to position [720, 0]
click at [296, 280] on p "Excellent" at bounding box center [304, 273] width 35 height 14
click at [283, 280] on input "Excellent" at bounding box center [278, 273] width 8 height 14
radio input "true"
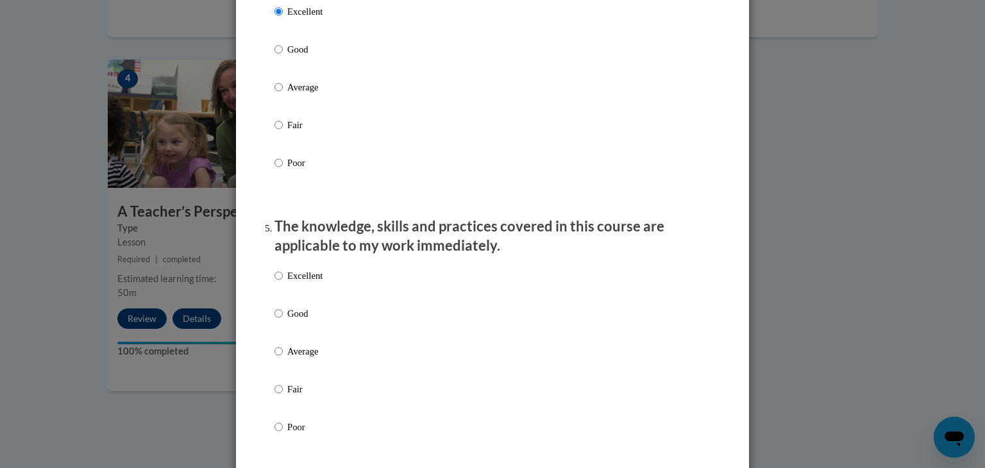
click at [298, 283] on p "Excellent" at bounding box center [304, 276] width 35 height 14
click at [283, 283] on input "Excellent" at bounding box center [278, 276] width 8 height 14
radio input "true"
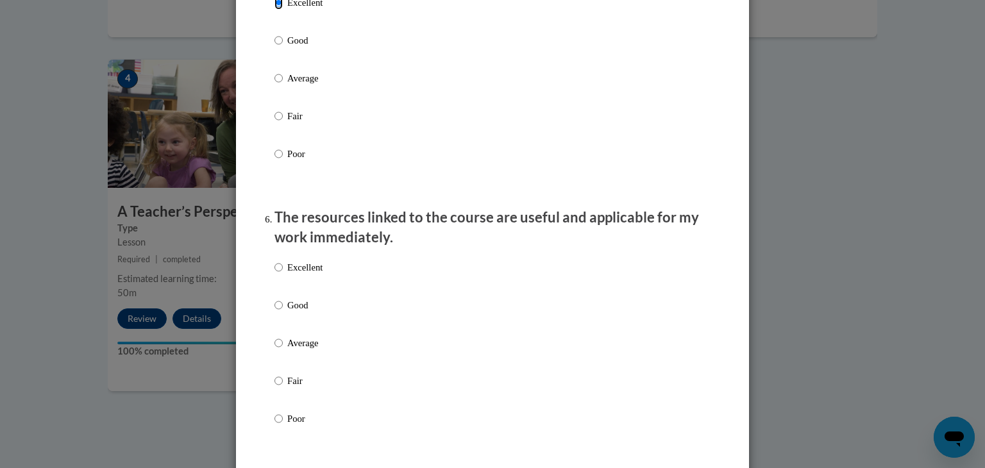
scroll to position [1256, 0]
click at [298, 288] on label "Excellent" at bounding box center [298, 275] width 48 height 35
click at [283, 273] on input "Excellent" at bounding box center [278, 265] width 8 height 14
radio input "true"
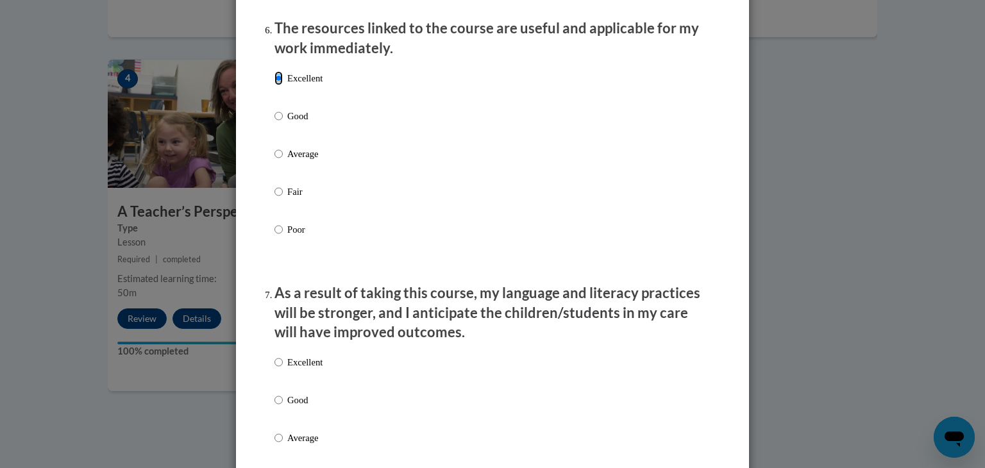
scroll to position [1446, 0]
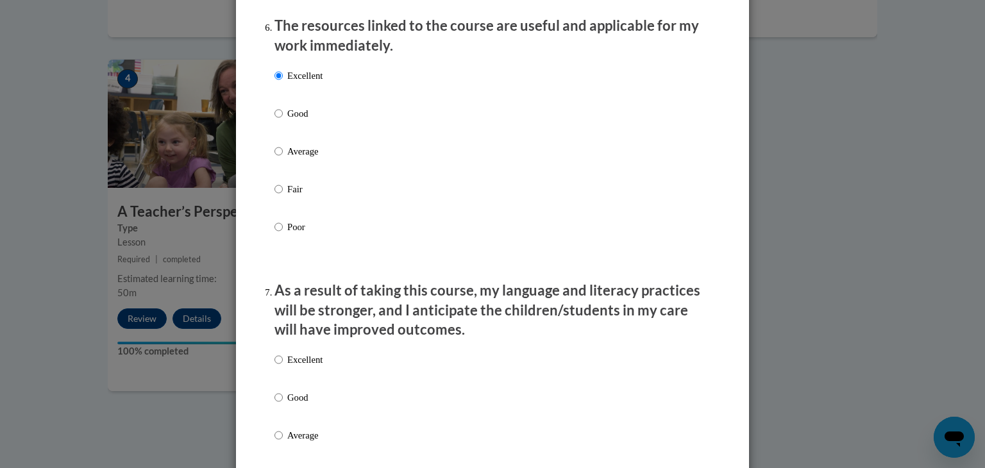
click at [305, 367] on p "Excellent" at bounding box center [304, 360] width 35 height 14
click at [283, 367] on input "Excellent" at bounding box center [278, 360] width 8 height 14
radio input "true"
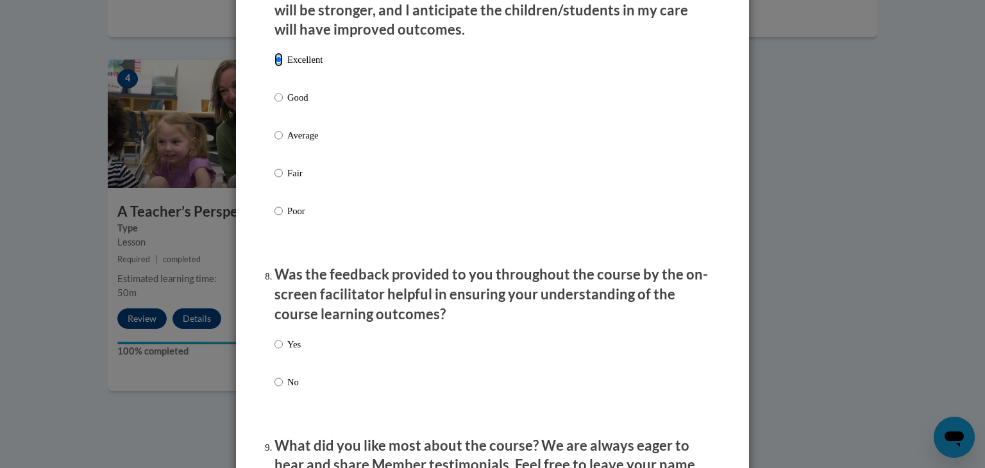
scroll to position [1747, 0]
click at [287, 351] on p "Yes" at bounding box center [293, 344] width 13 height 14
click at [283, 351] on input "Yes" at bounding box center [278, 344] width 8 height 14
radio input "true"
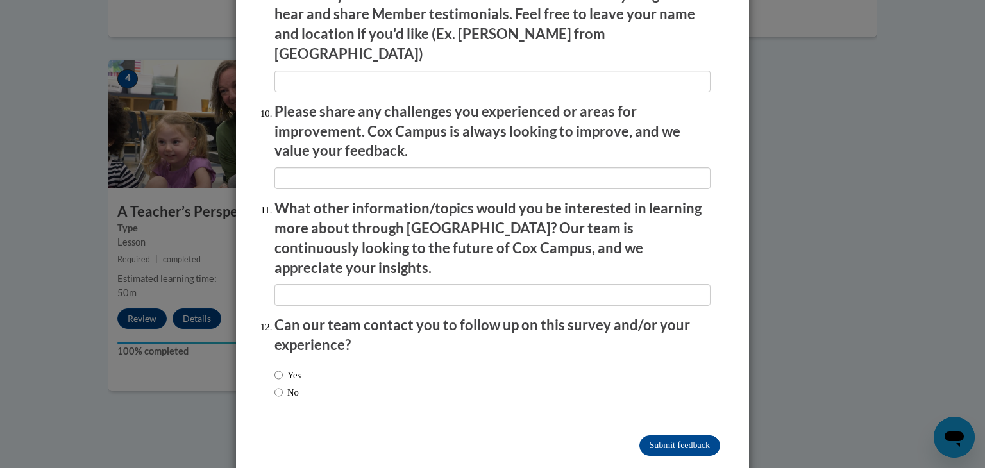
scroll to position [2202, 0]
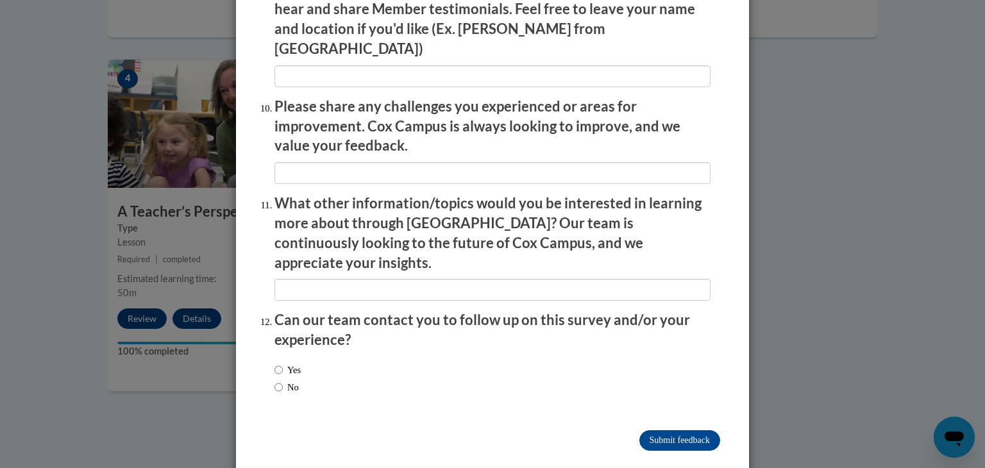
click at [287, 380] on label "No" at bounding box center [286, 387] width 24 height 14
click at [283, 380] on input "No" at bounding box center [278, 387] width 8 height 14
radio input "true"
click at [667, 430] on input "Submit feedback" at bounding box center [679, 440] width 81 height 21
